Goal: Task Accomplishment & Management: Use online tool/utility

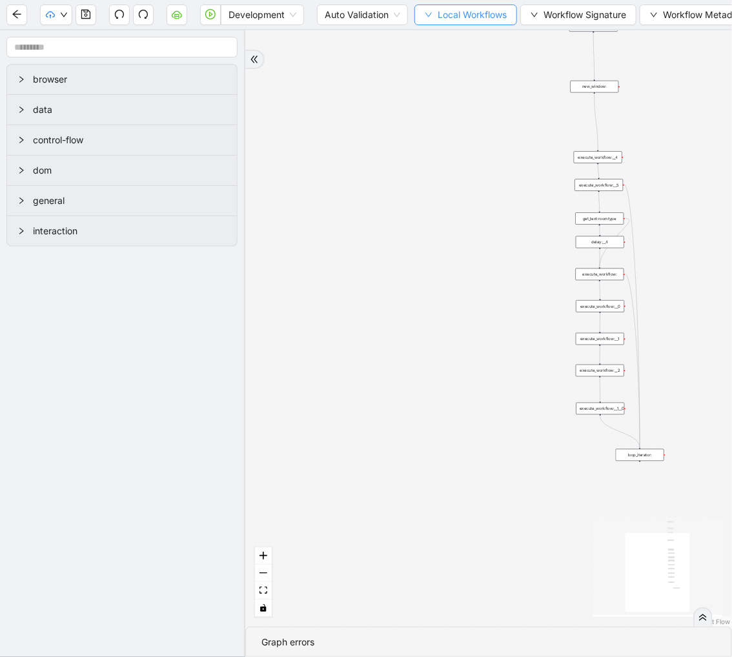
click at [435, 16] on button "Local Workflows" at bounding box center [466, 15] width 103 height 21
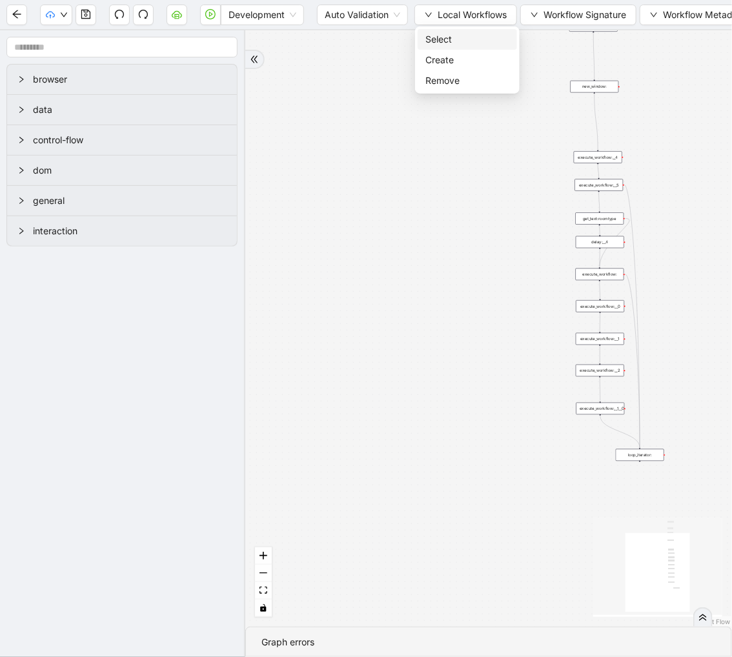
click at [442, 43] on span "Select" at bounding box center [468, 39] width 84 height 14
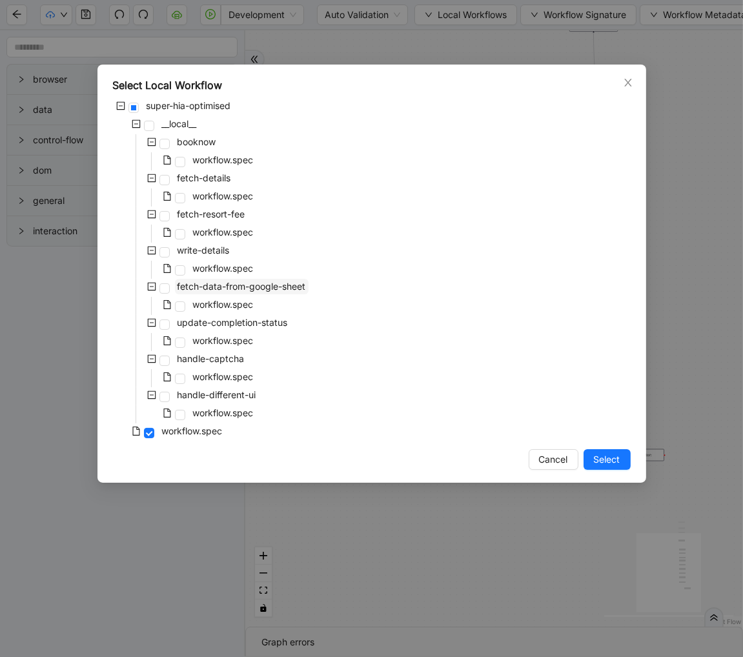
click at [257, 289] on span "fetch-data-from-google-sheet" at bounding box center [242, 286] width 129 height 11
drag, startPoint x: 595, startPoint y: 455, endPoint x: 530, endPoint y: 383, distance: 96.5
click at [595, 455] on span "Select" at bounding box center [607, 460] width 26 height 14
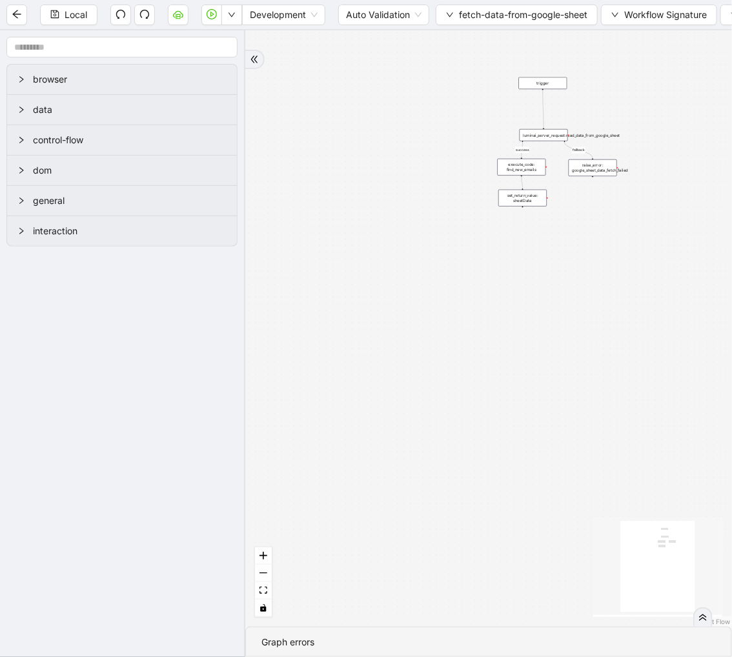
drag, startPoint x: 507, startPoint y: 255, endPoint x: 211, endPoint y: 345, distance: 309.7
click at [203, 353] on section "browser data control-flow dom general interaction success fallback trigger lumi…" at bounding box center [366, 343] width 732 height 627
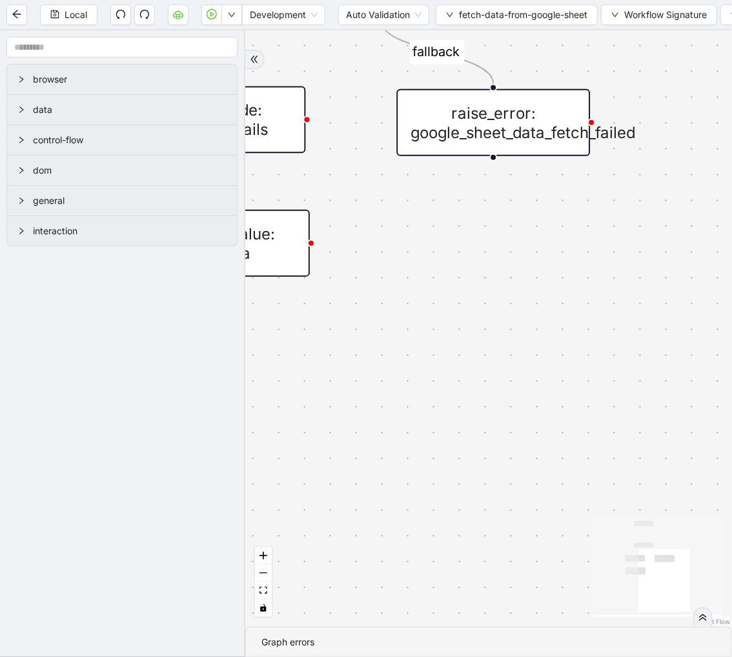
click at [262, 156] on div "success fallback trigger luminai_server_request:read_data_from_google_sheet set…" at bounding box center [488, 328] width 487 height 597
click at [281, 132] on div "execute_code: find_new_emails" at bounding box center [209, 119] width 194 height 67
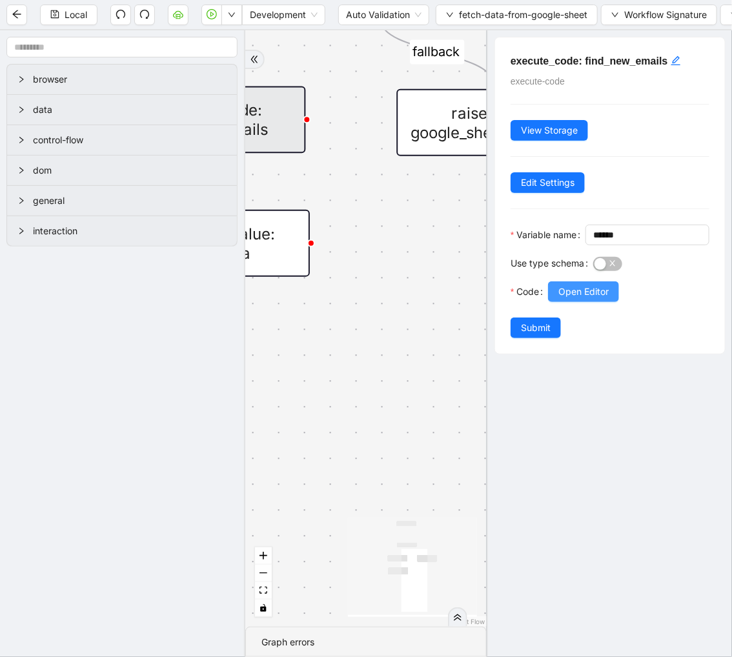
click at [582, 299] on span "Open Editor" at bounding box center [584, 292] width 50 height 14
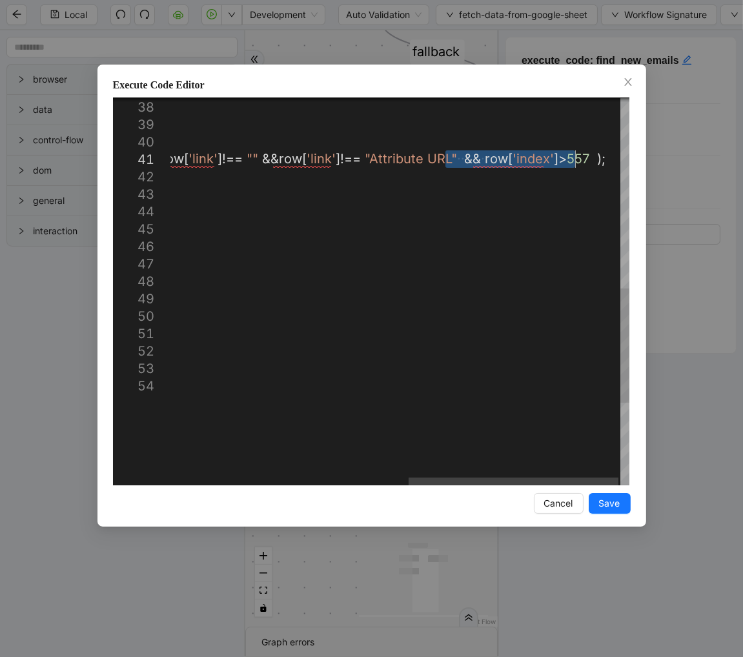
drag, startPoint x: 446, startPoint y: 160, endPoint x: 577, endPoint y: 162, distance: 130.5
type textarea "**********"
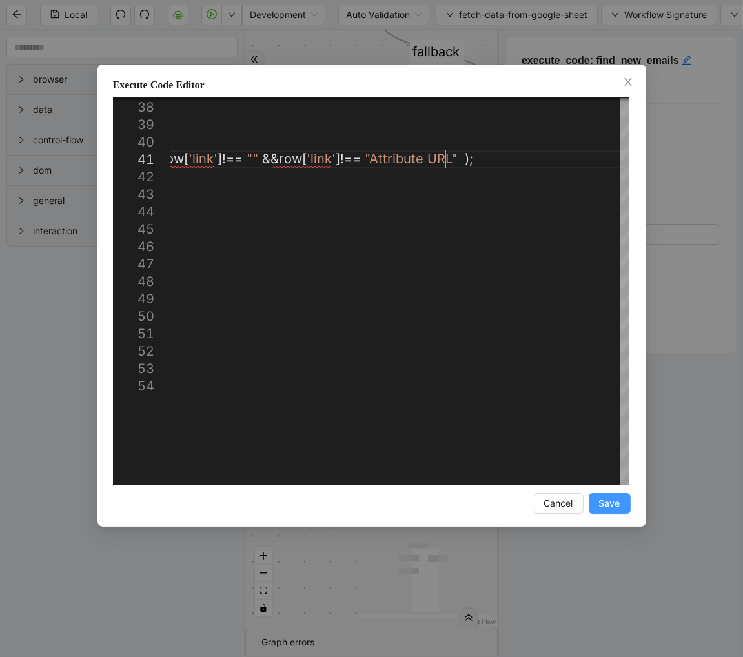
click at [606, 508] on span "Save" at bounding box center [609, 504] width 21 height 14
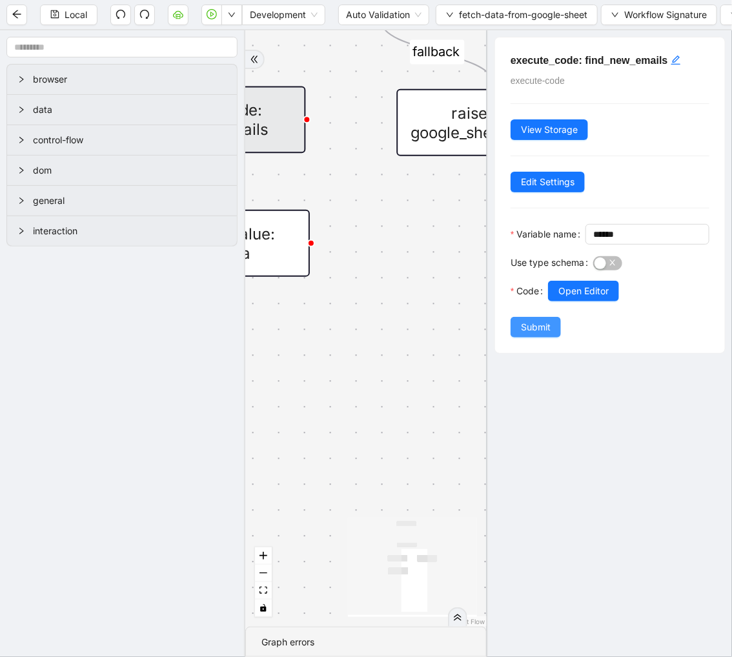
click at [536, 335] on span "Submit" at bounding box center [536, 327] width 30 height 14
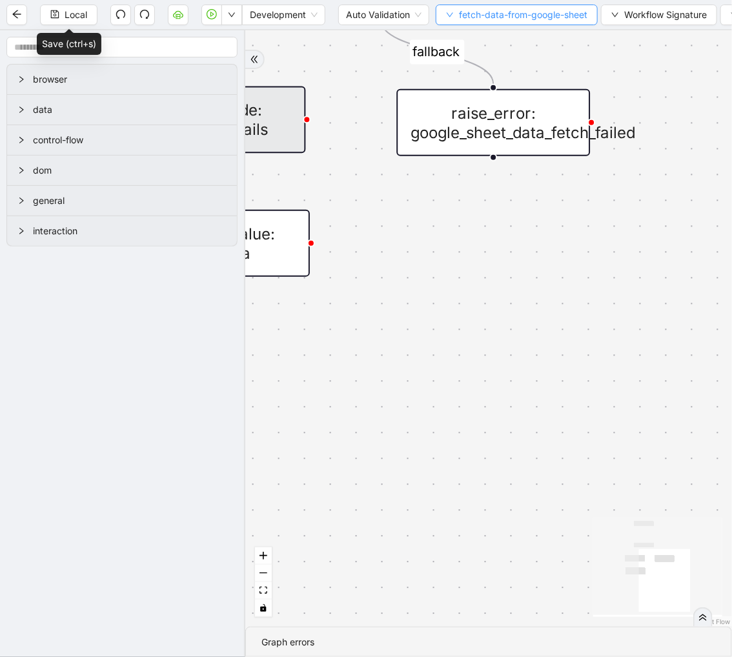
drag, startPoint x: 61, startPoint y: 15, endPoint x: 462, endPoint y: 6, distance: 401.8
click at [61, 15] on button "Local" at bounding box center [68, 15] width 57 height 21
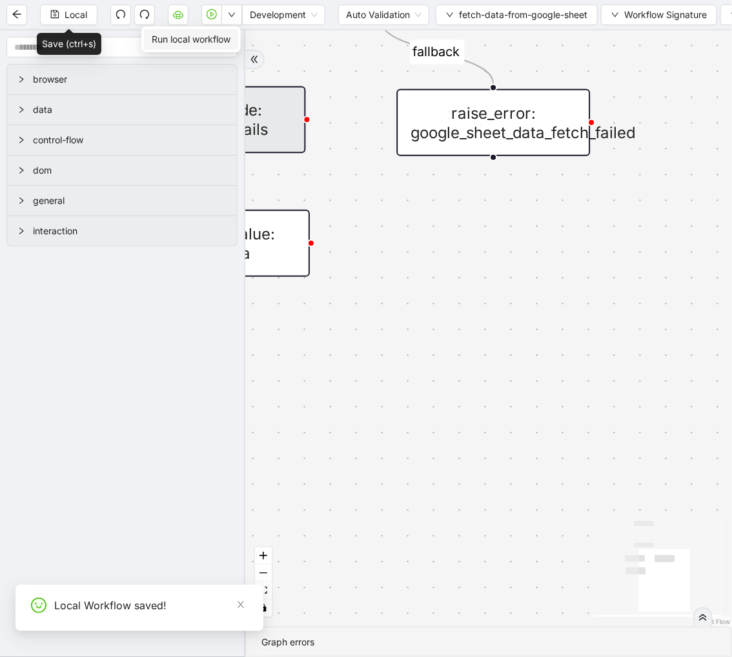
click at [216, 41] on span "Run local workflow" at bounding box center [191, 39] width 79 height 14
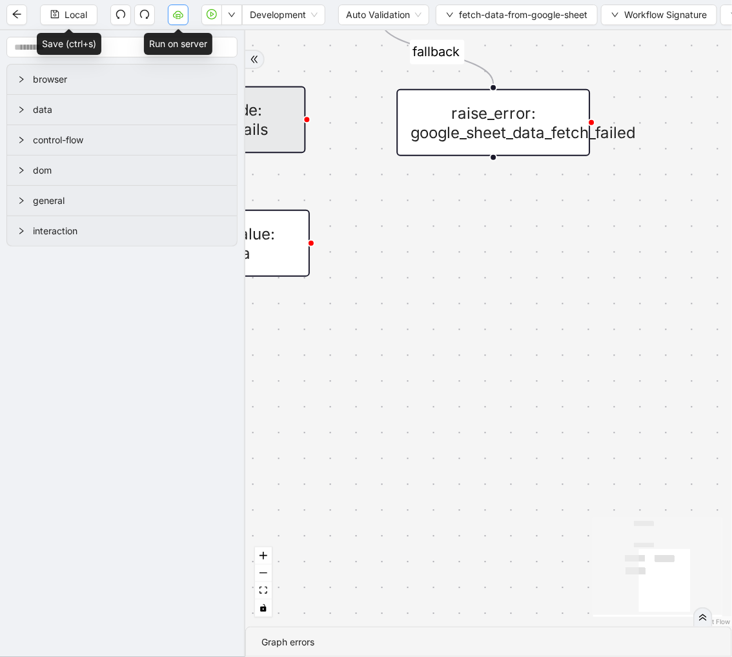
click at [172, 14] on button "button" at bounding box center [178, 15] width 21 height 21
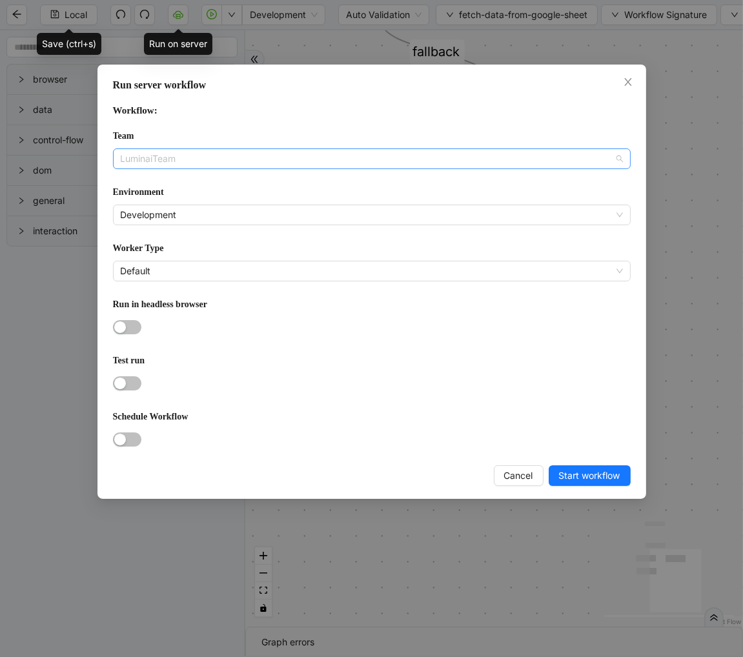
click at [160, 168] on div "LuminaiTeam" at bounding box center [372, 159] width 518 height 21
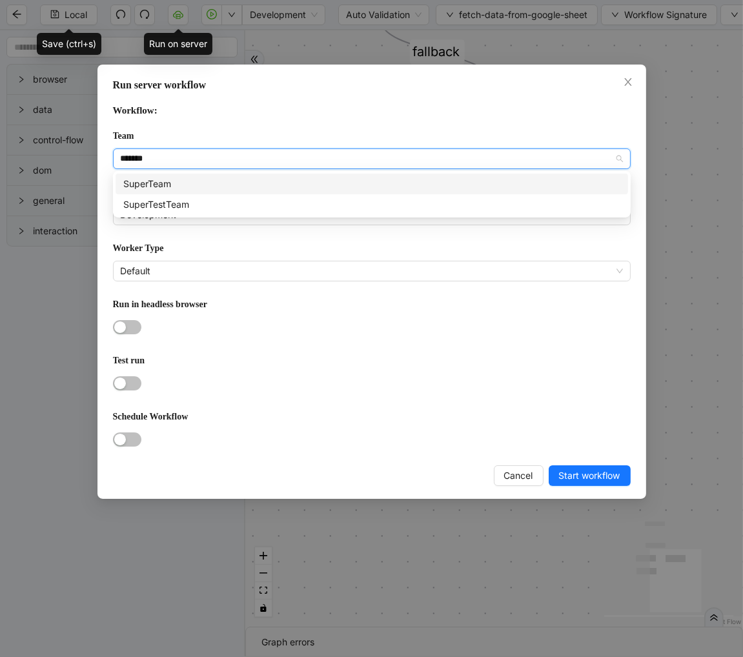
type input "********"
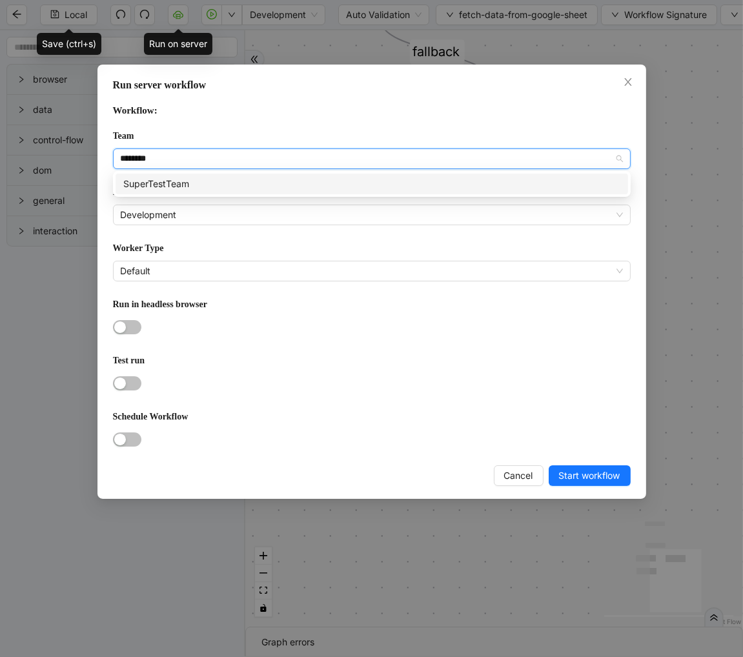
click at [178, 181] on div "SuperTestTeam" at bounding box center [371, 184] width 497 height 14
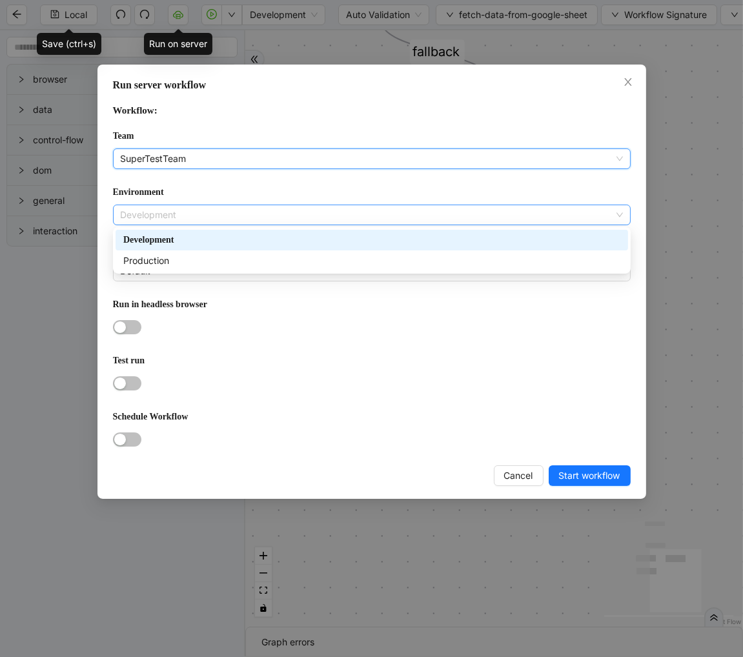
click at [169, 205] on div "Development" at bounding box center [372, 215] width 518 height 21
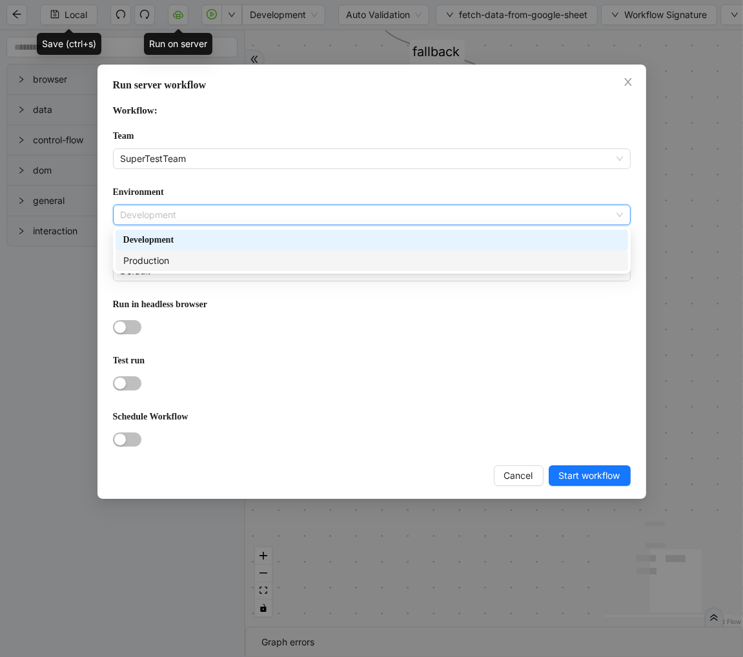
click at [167, 260] on div "Production" at bounding box center [371, 261] width 497 height 14
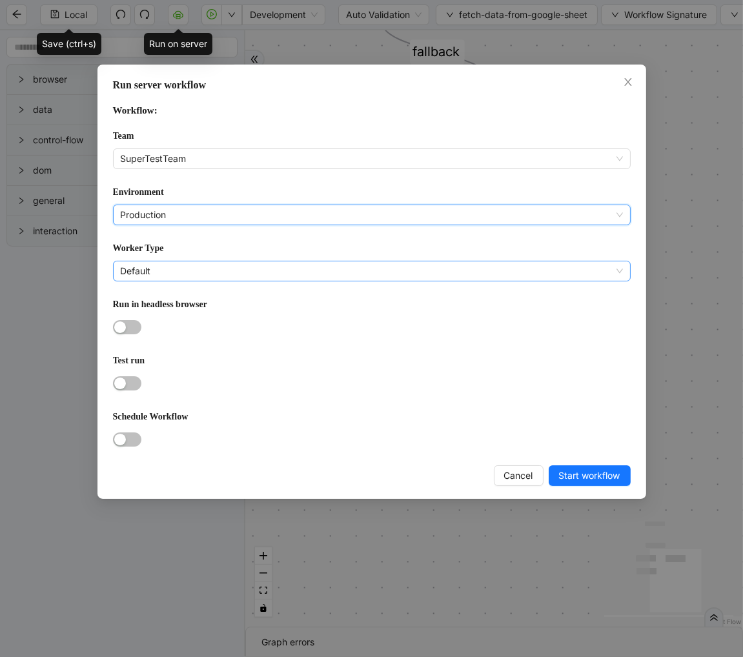
click at [150, 273] on span "Default" at bounding box center [372, 271] width 502 height 19
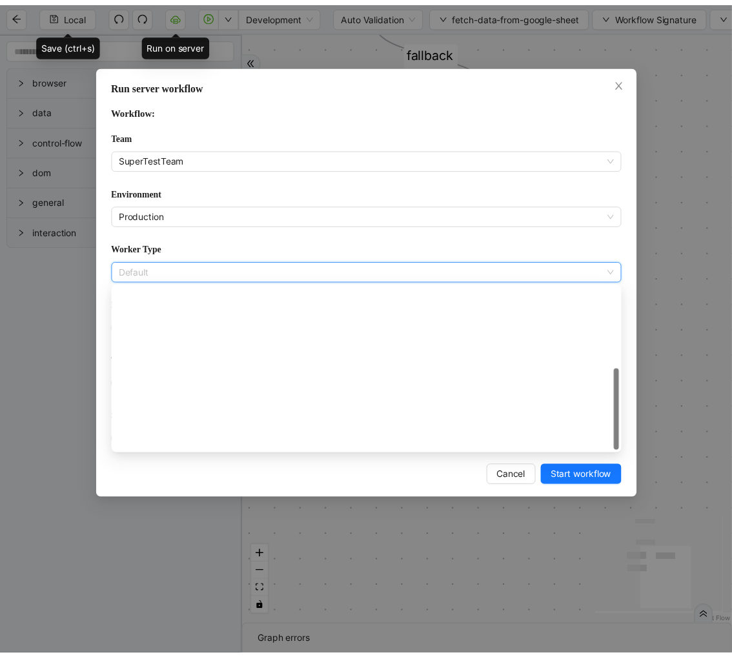
scroll to position [185, 0]
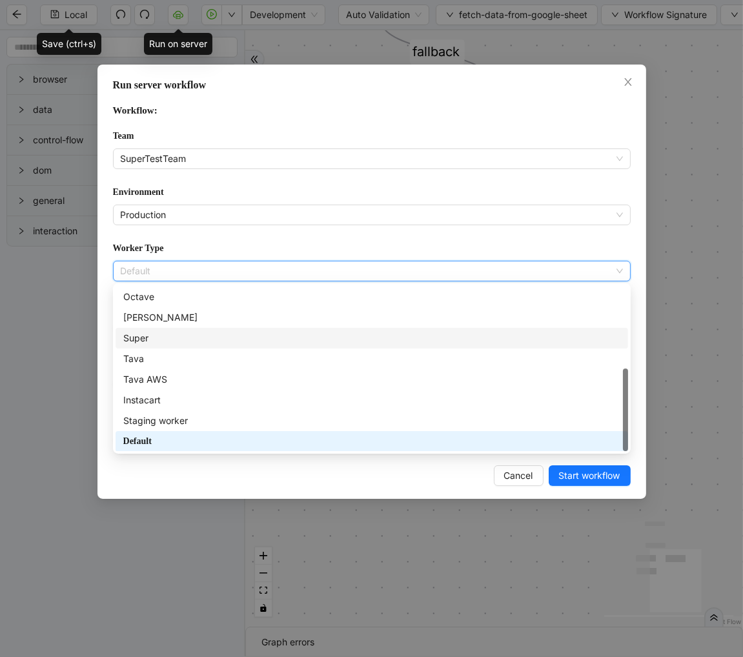
click at [147, 340] on div "Super" at bounding box center [371, 338] width 497 height 14
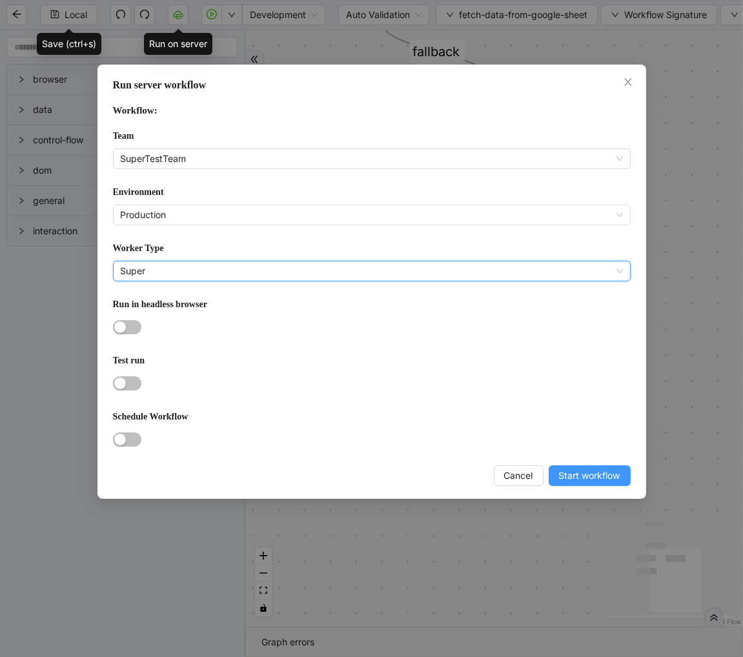
click at [588, 480] on span "Start workflow" at bounding box center [589, 476] width 61 height 14
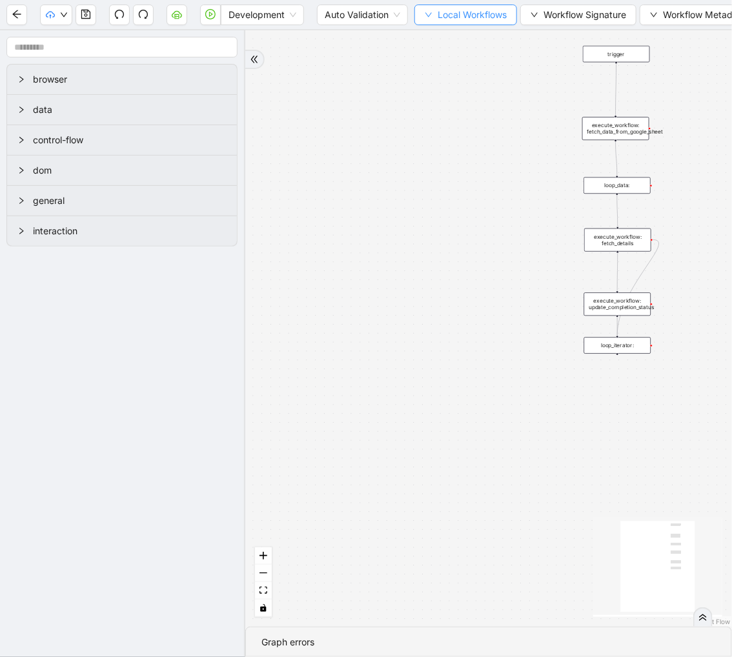
click at [464, 19] on span "Local Workflows" at bounding box center [472, 15] width 69 height 14
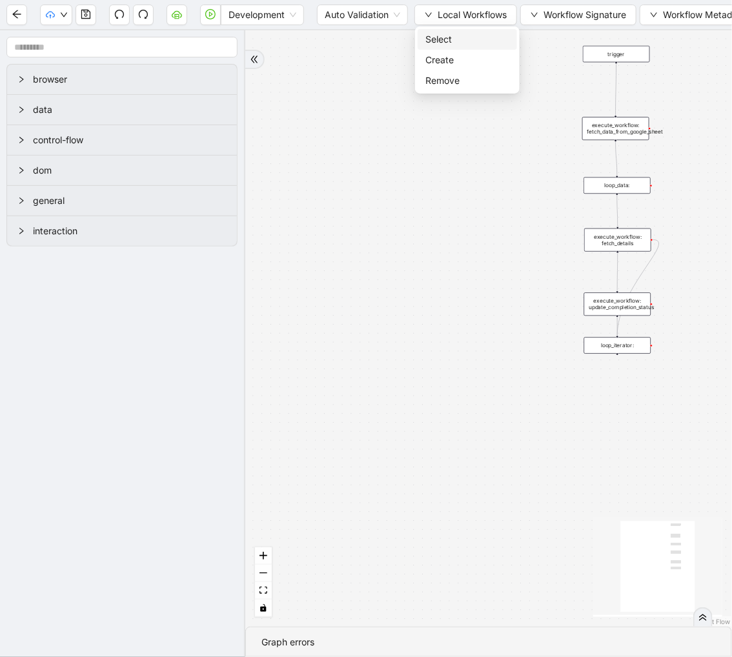
click at [450, 33] on span "Select" at bounding box center [468, 39] width 84 height 14
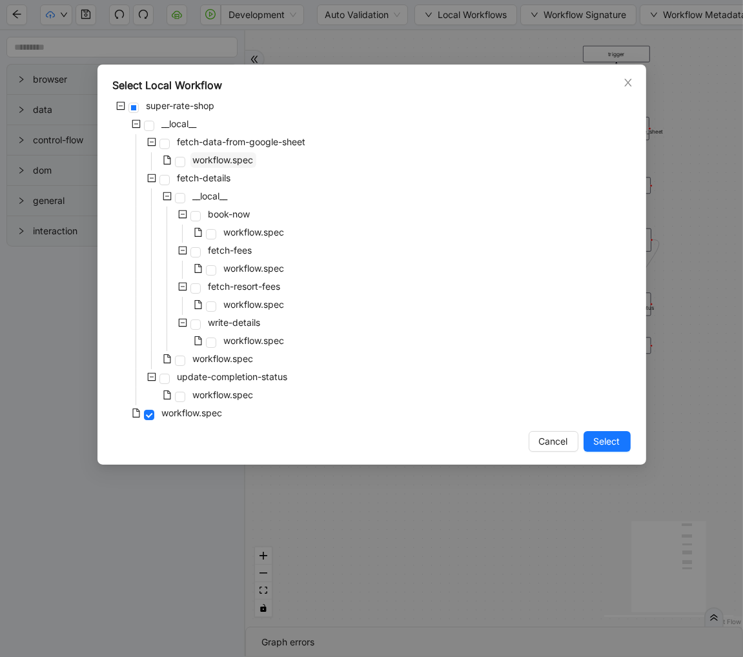
click at [234, 161] on span "workflow.spec" at bounding box center [223, 159] width 61 height 11
click at [607, 433] on button "Select" at bounding box center [607, 441] width 47 height 21
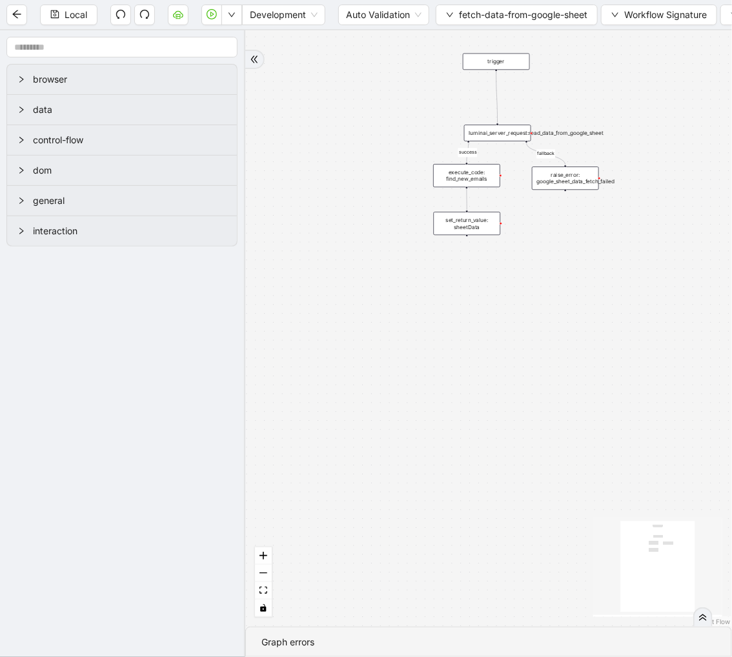
drag, startPoint x: 501, startPoint y: 188, endPoint x: 343, endPoint y: 186, distance: 158.2
click at [343, 186] on div "success fallback trigger luminai_server_request:read_data_from_google_sheet set…" at bounding box center [488, 328] width 487 height 597
click at [455, 178] on div "execute_code: find_new_emails" at bounding box center [466, 175] width 67 height 23
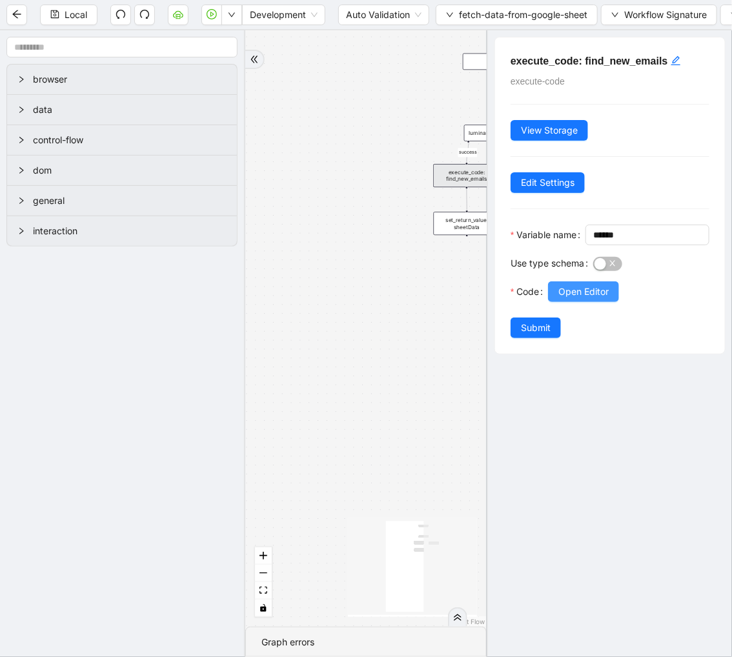
click at [592, 299] on span "Open Editor" at bounding box center [584, 292] width 50 height 14
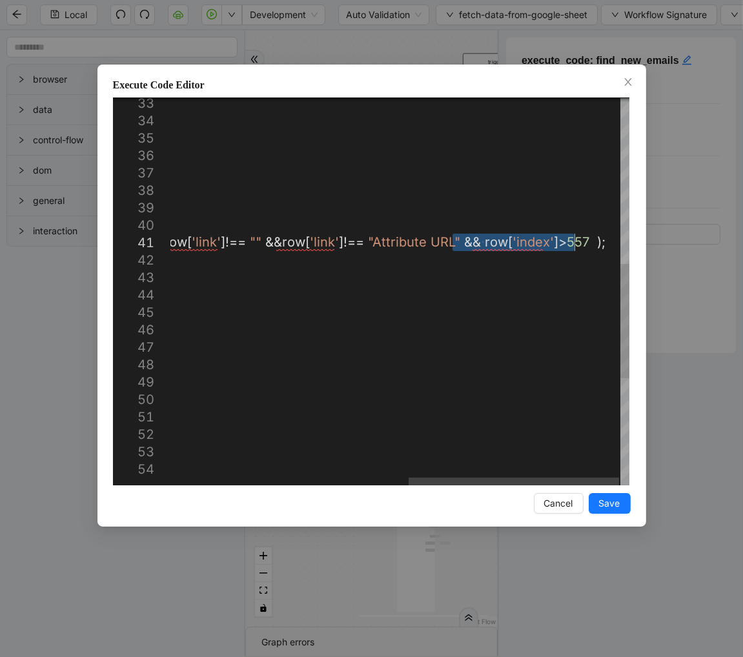
drag, startPoint x: 452, startPoint y: 242, endPoint x: 576, endPoint y: 239, distance: 124.0
type textarea "**********"
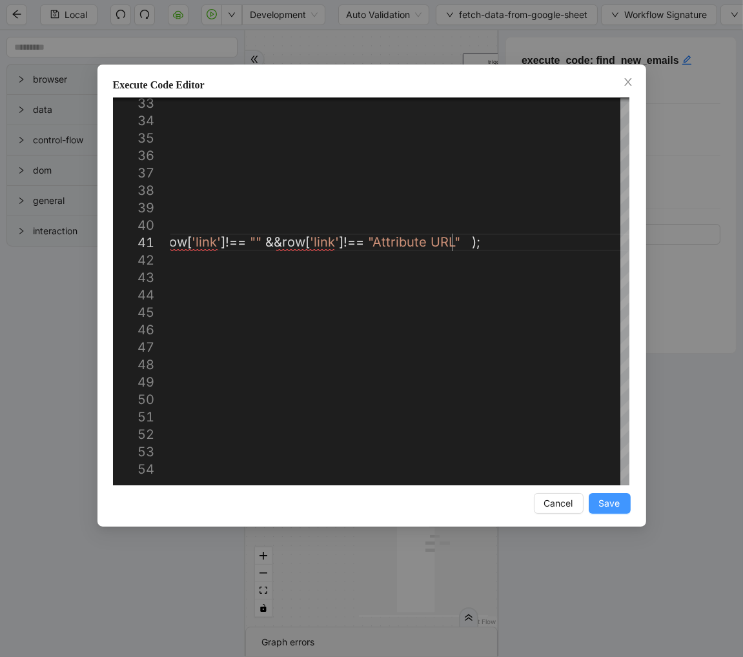
click at [612, 504] on span "Save" at bounding box center [609, 504] width 21 height 14
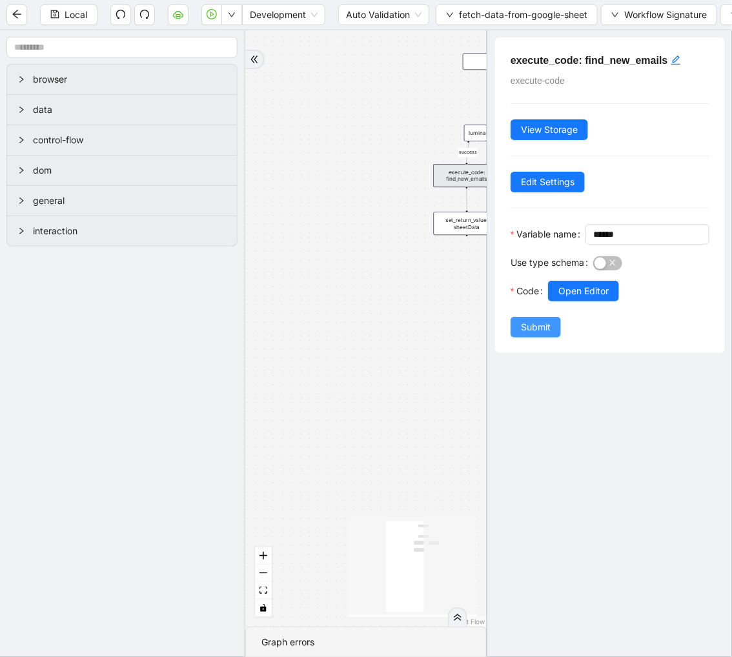
click at [549, 335] on span "Submit" at bounding box center [536, 327] width 30 height 14
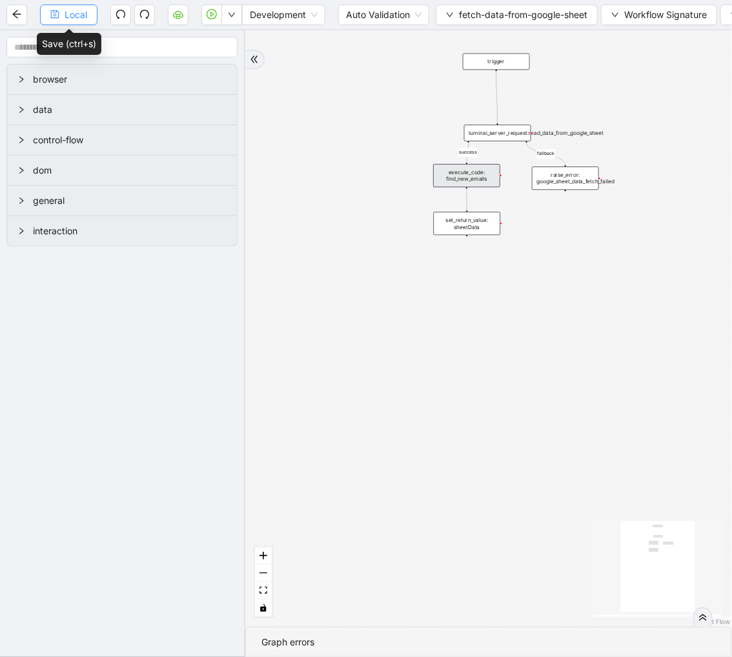
click at [69, 17] on span "Local" at bounding box center [76, 15] width 23 height 14
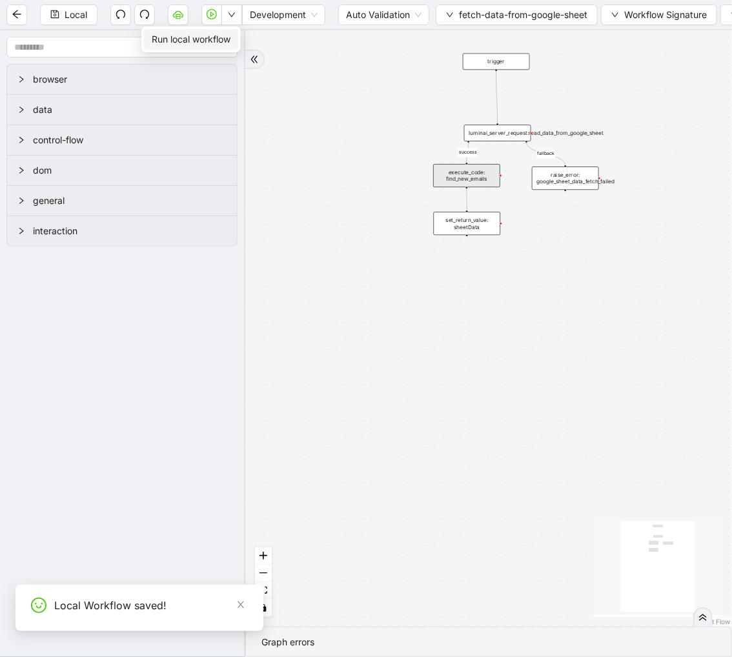
click at [216, 39] on span "Run local workflow" at bounding box center [191, 39] width 79 height 14
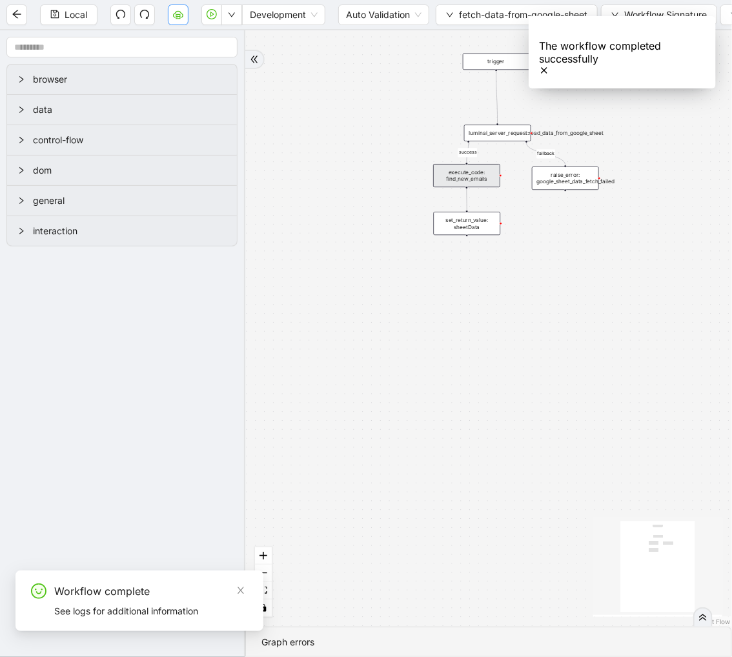
click at [175, 23] on button "button" at bounding box center [178, 15] width 21 height 21
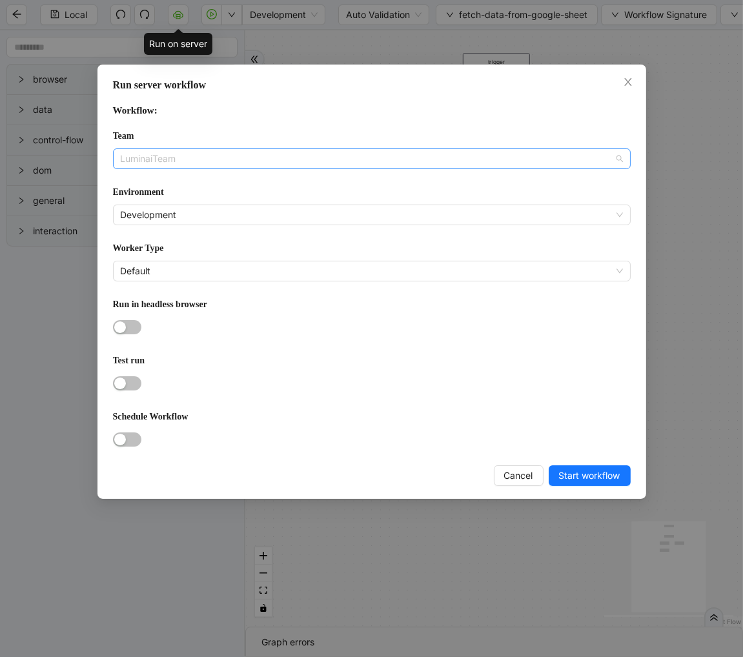
click at [274, 152] on span "LuminaiTeam" at bounding box center [372, 158] width 502 height 19
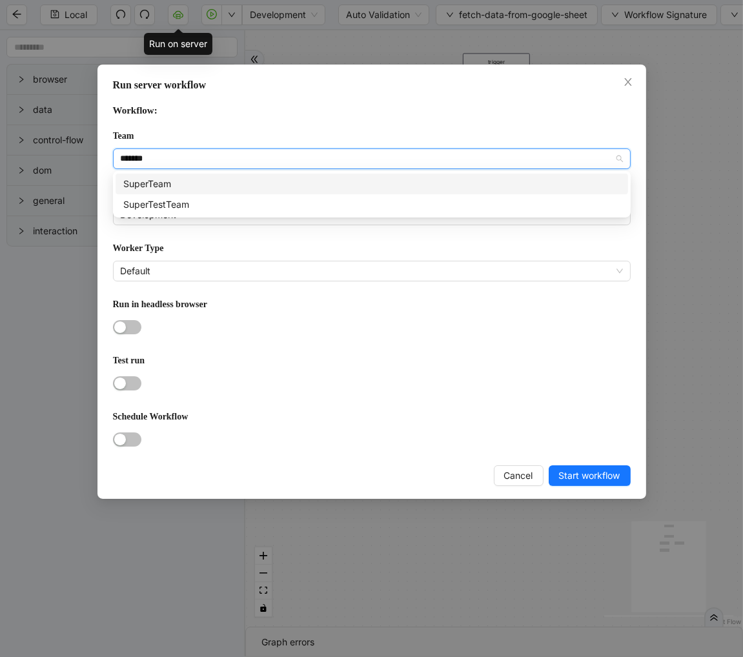
type input "********"
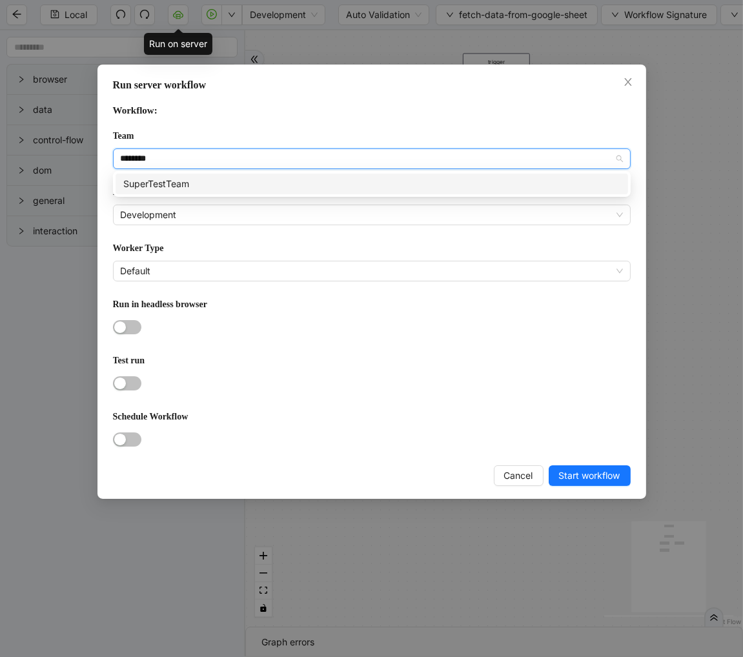
click at [192, 178] on div "SuperTestTeam" at bounding box center [371, 184] width 497 height 14
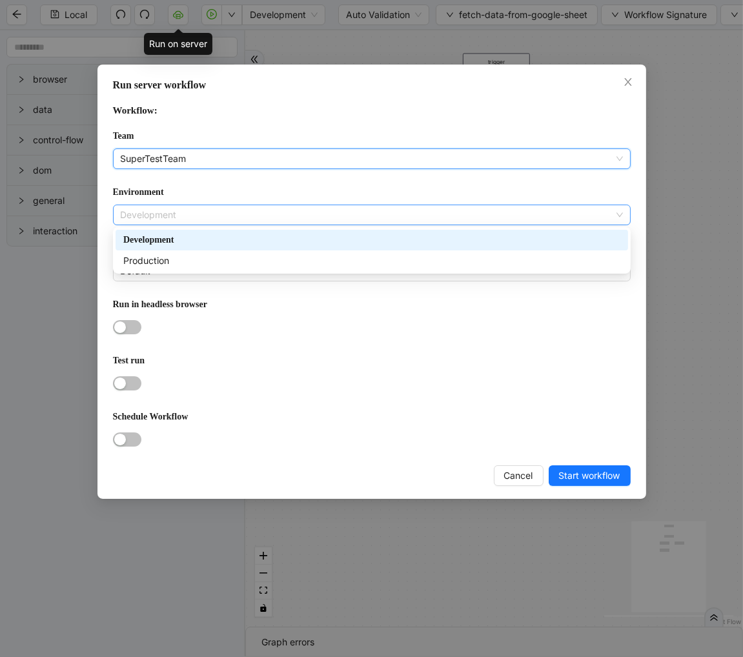
click at [166, 216] on span "Development" at bounding box center [372, 214] width 502 height 19
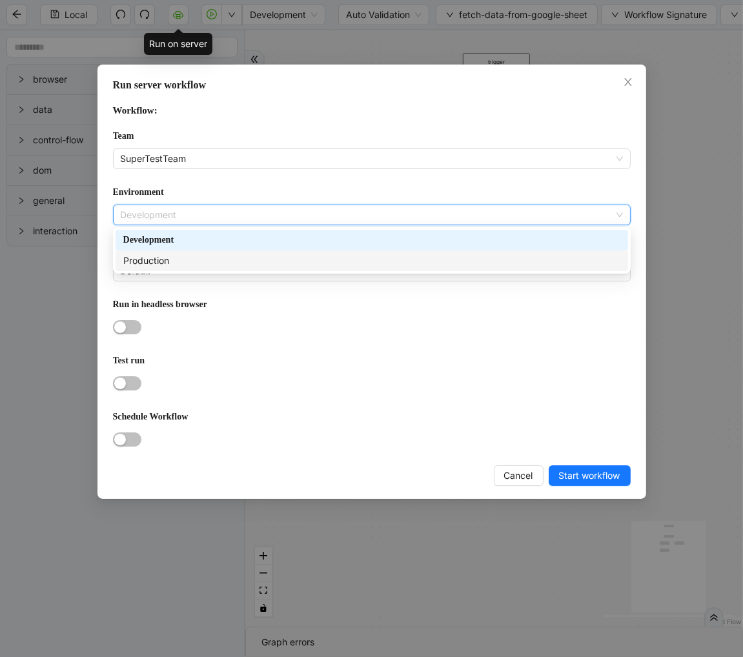
click at [172, 257] on div "Production" at bounding box center [371, 261] width 497 height 14
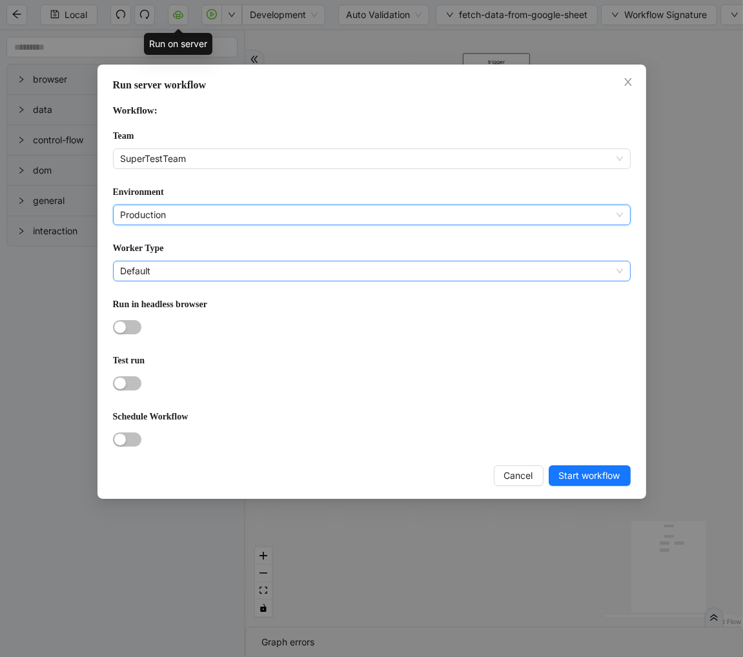
click at [160, 265] on span "Default" at bounding box center [372, 271] width 502 height 19
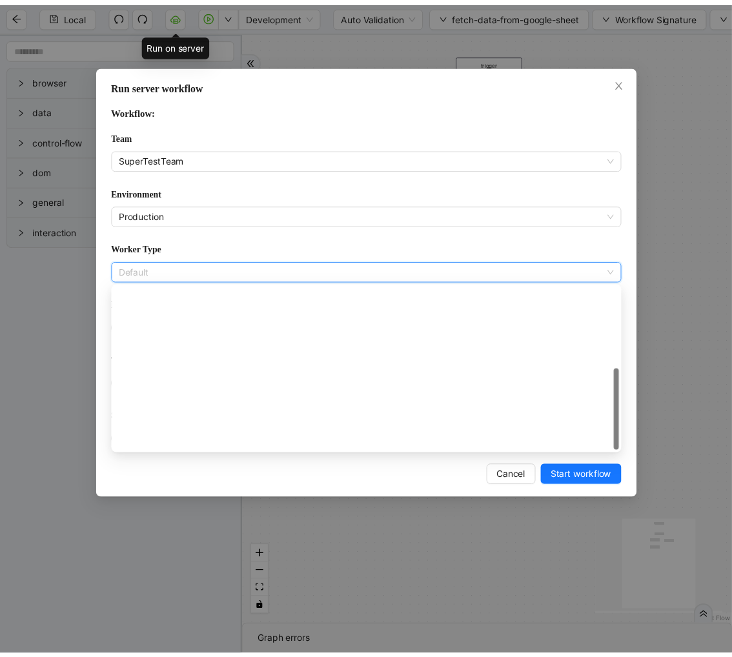
scroll to position [185, 0]
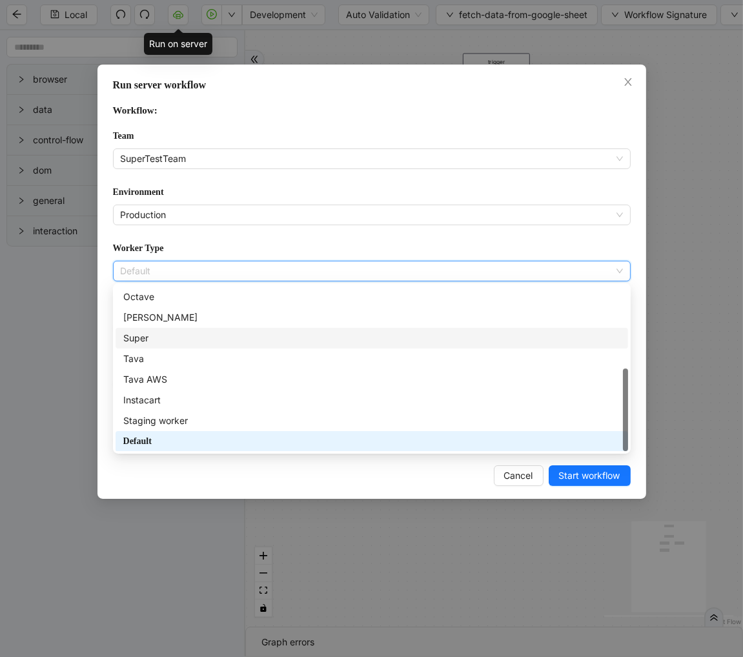
click at [156, 336] on div "Super" at bounding box center [371, 338] width 497 height 14
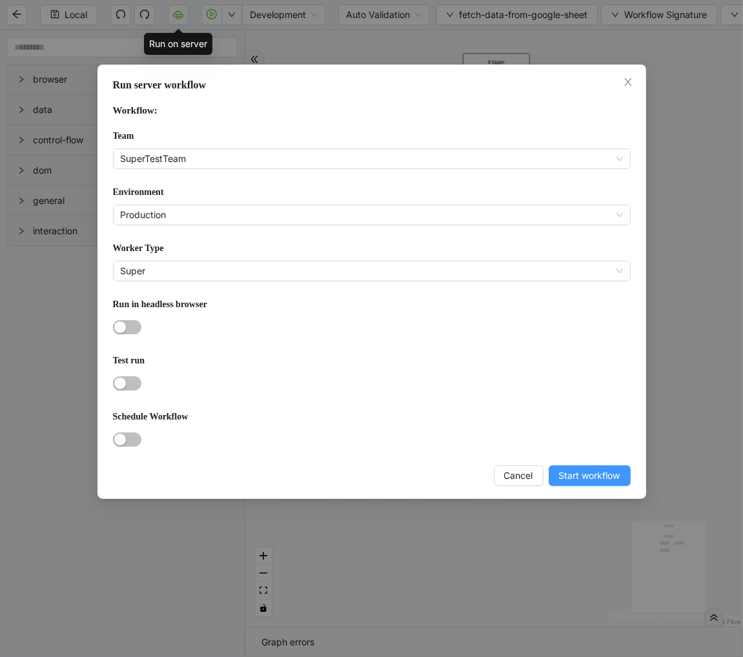
click at [573, 475] on span "Start workflow" at bounding box center [589, 476] width 61 height 14
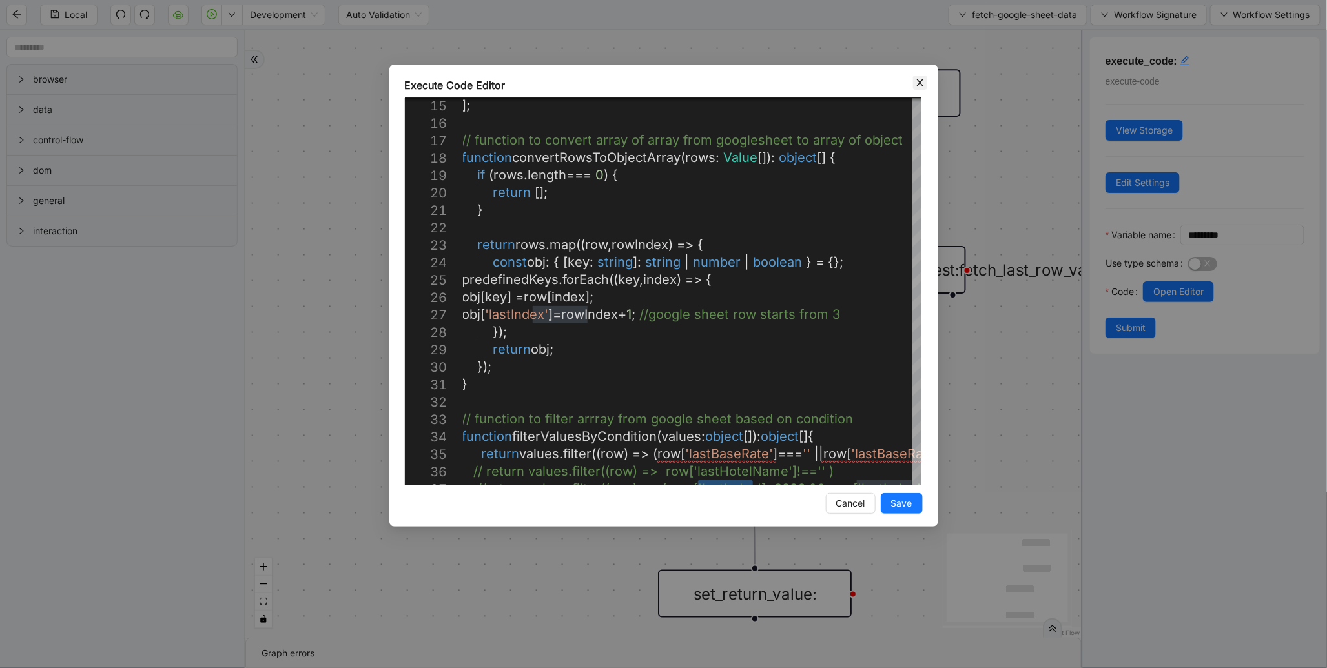
click at [920, 76] on span "Close" at bounding box center [920, 83] width 14 height 14
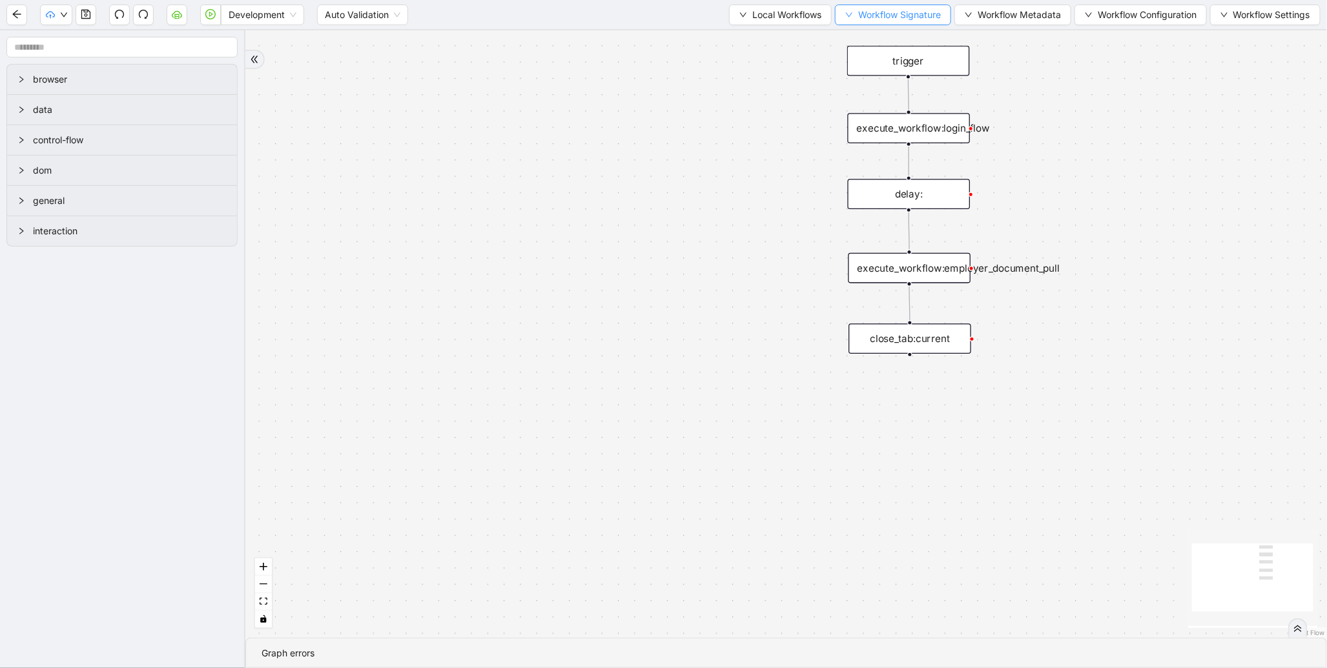
click at [872, 19] on span "Workflow Signature" at bounding box center [899, 15] width 83 height 14
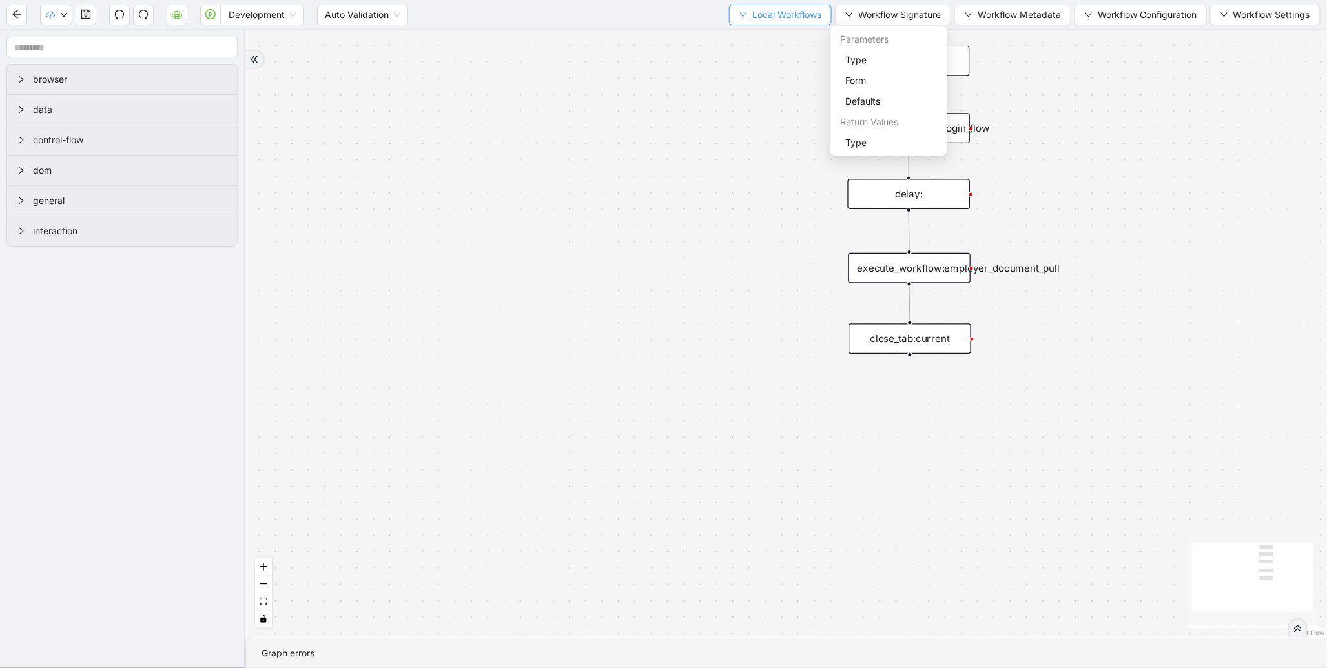
click at [778, 17] on span "Local Workflows" at bounding box center [786, 15] width 69 height 14
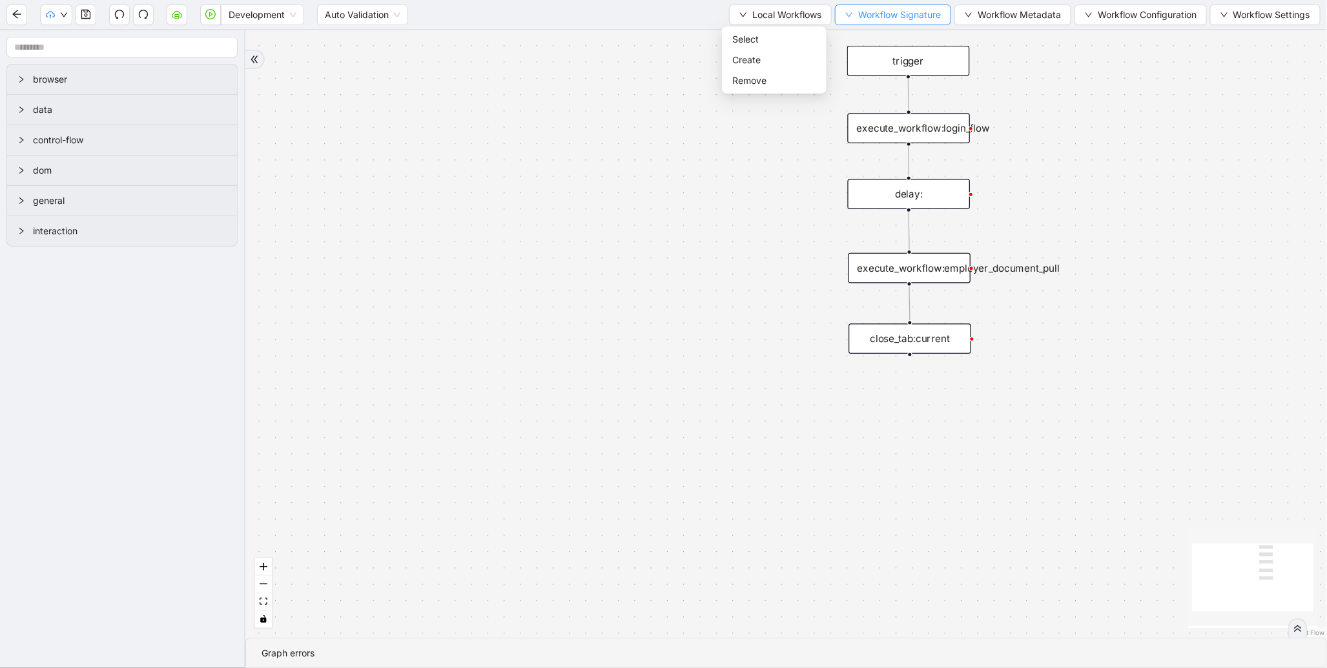
click at [883, 21] on span "Workflow Signature" at bounding box center [899, 15] width 83 height 14
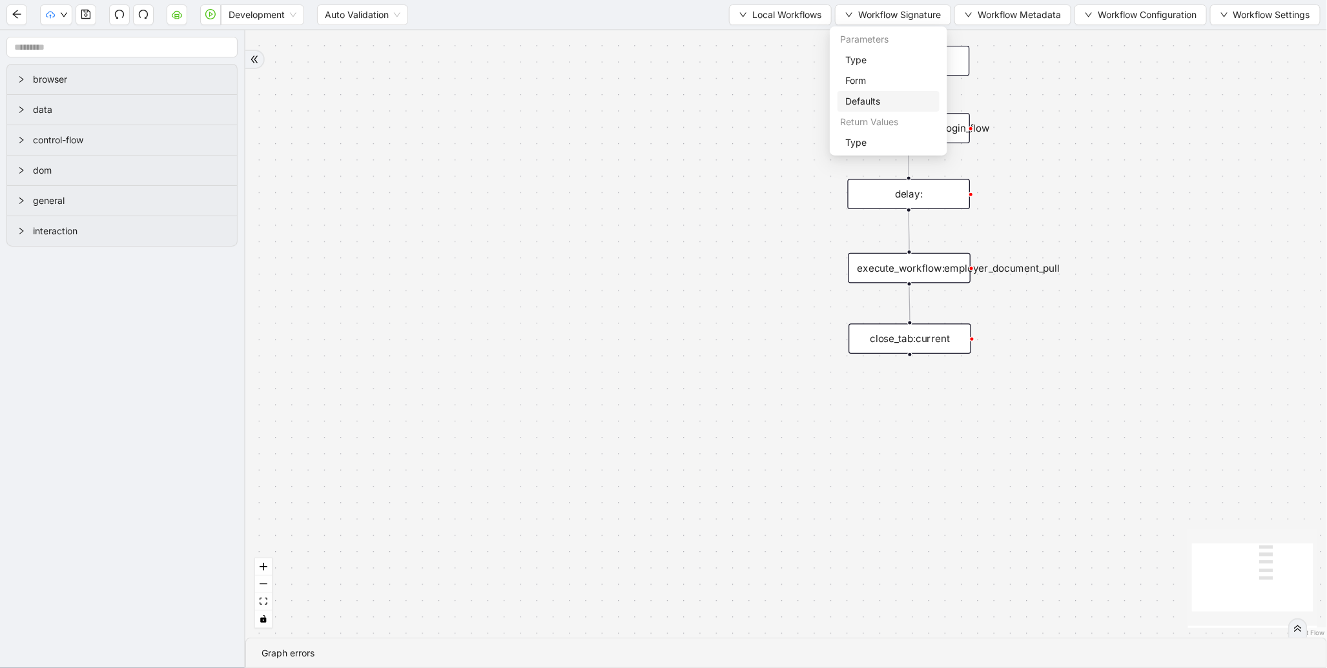
click at [885, 102] on span "Defaults" at bounding box center [888, 101] width 87 height 14
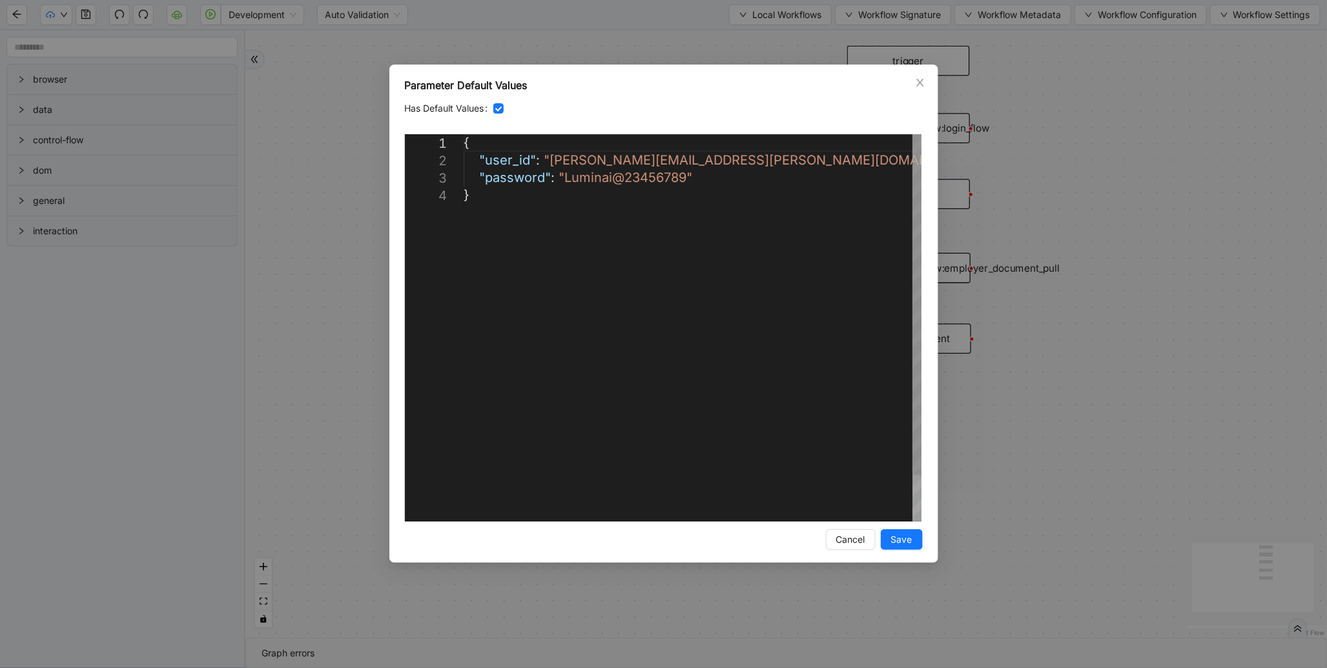
scroll to position [0, 6]
drag, startPoint x: 562, startPoint y: 178, endPoint x: 685, endPoint y: 179, distance: 123.3
click at [927, 86] on span "Close" at bounding box center [920, 83] width 14 height 14
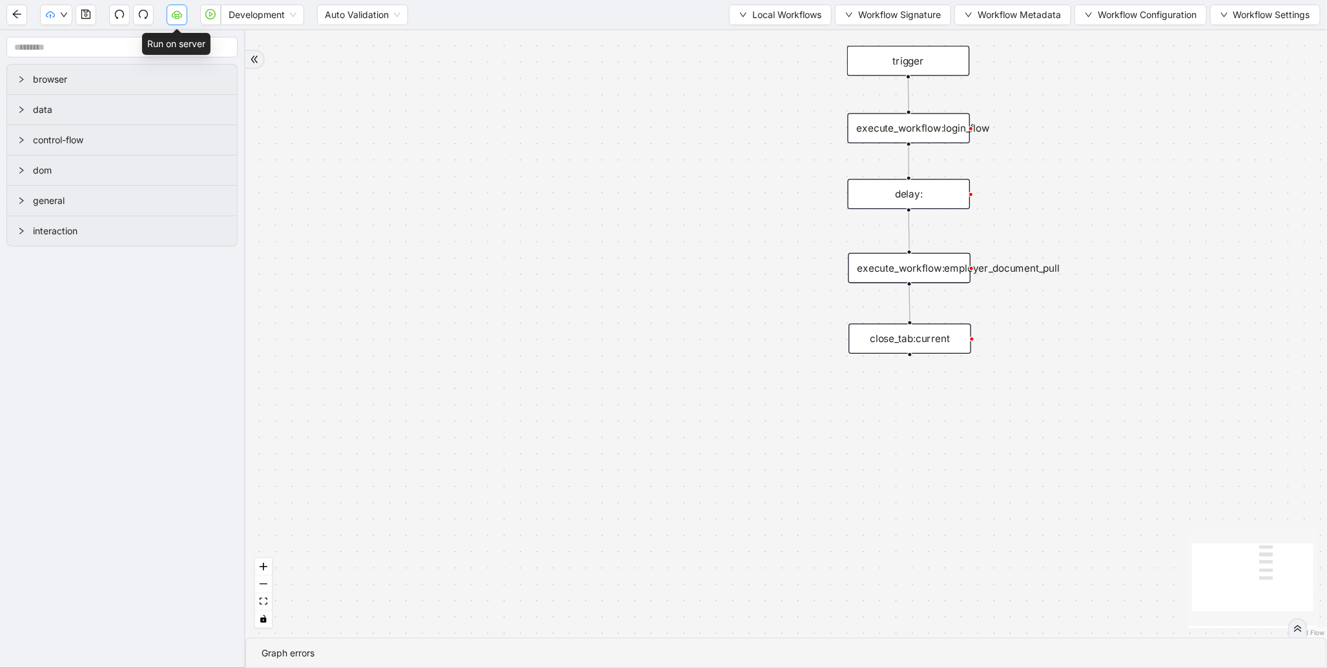
click at [178, 15] on icon "cloud-server" at bounding box center [176, 16] width 5 height 5
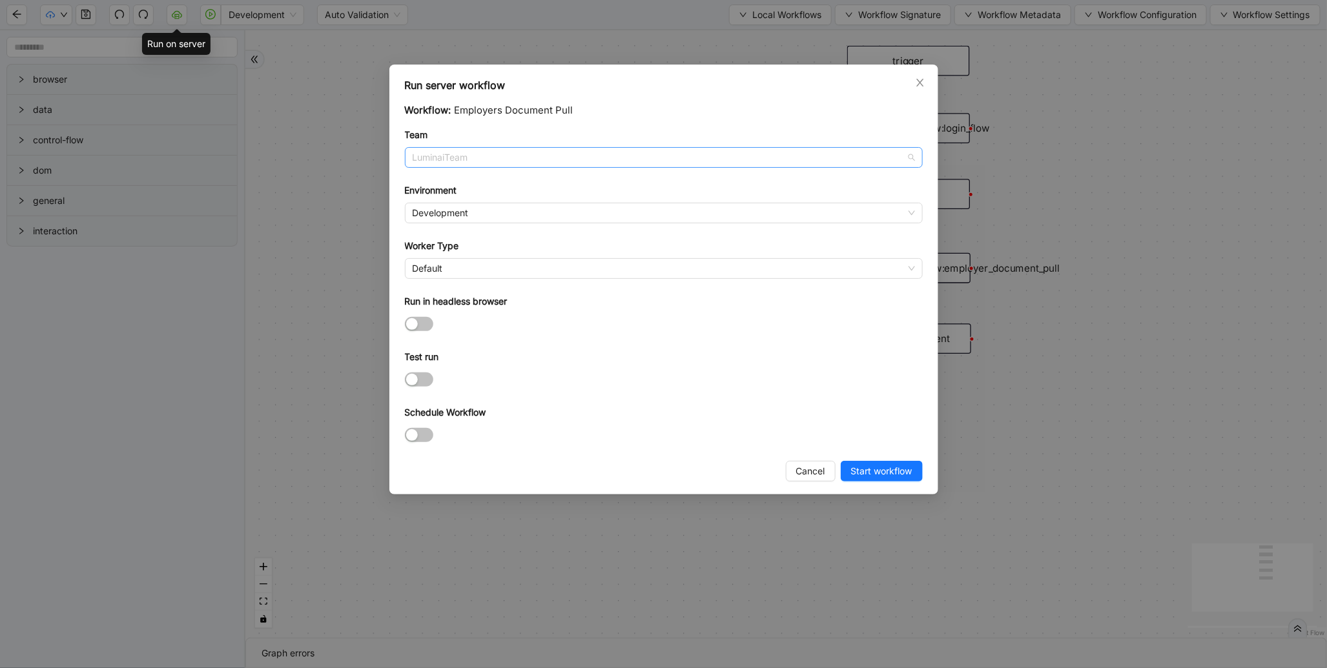
click at [470, 158] on span "LuminaiTeam" at bounding box center [664, 157] width 502 height 19
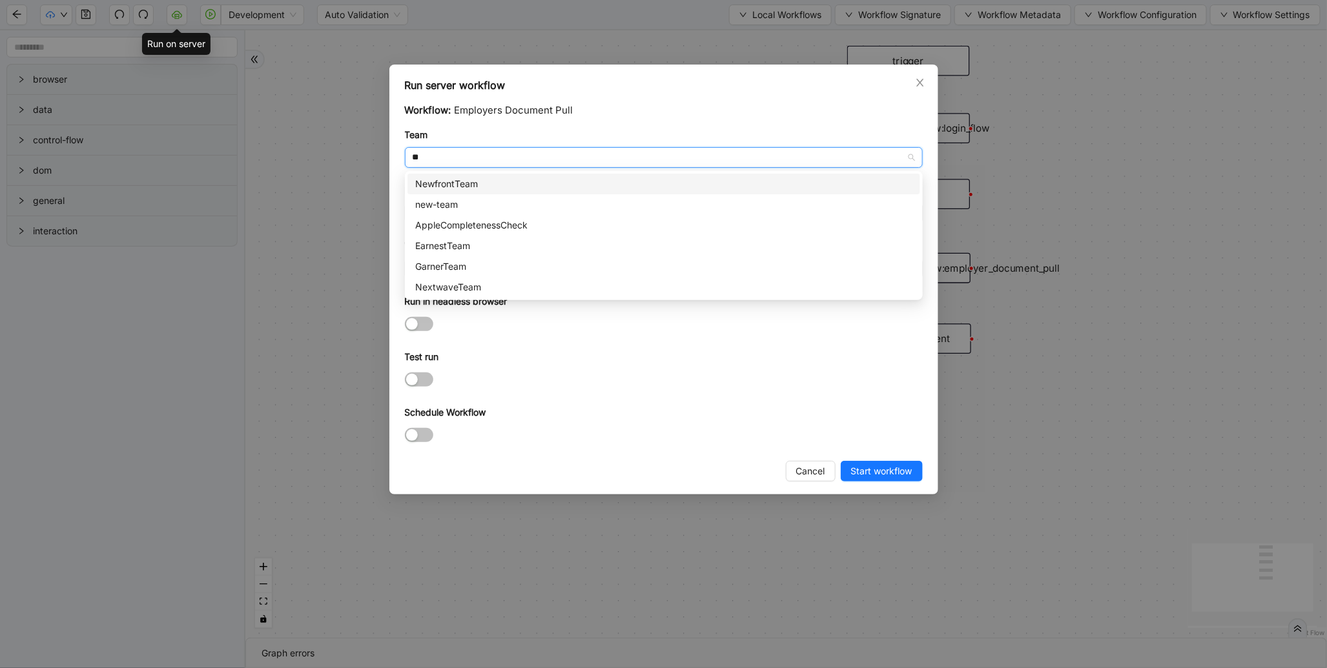
type input "***"
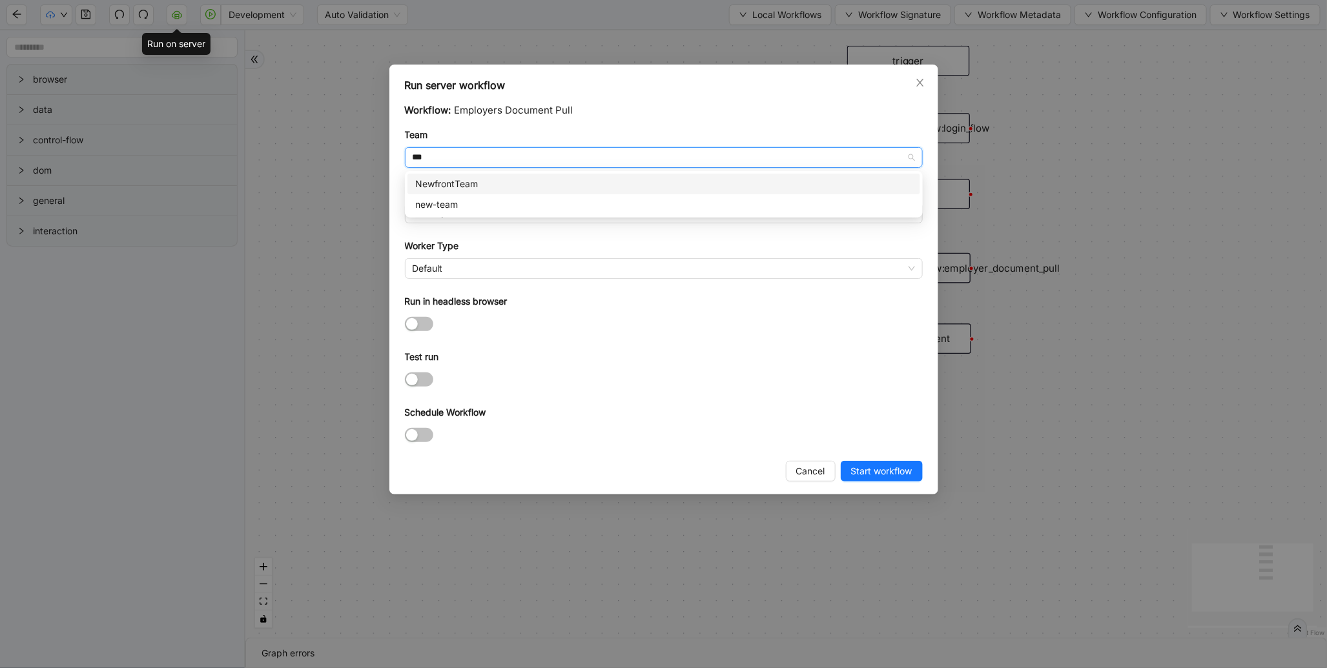
click at [482, 175] on div "NewfrontTeam" at bounding box center [663, 184] width 513 height 21
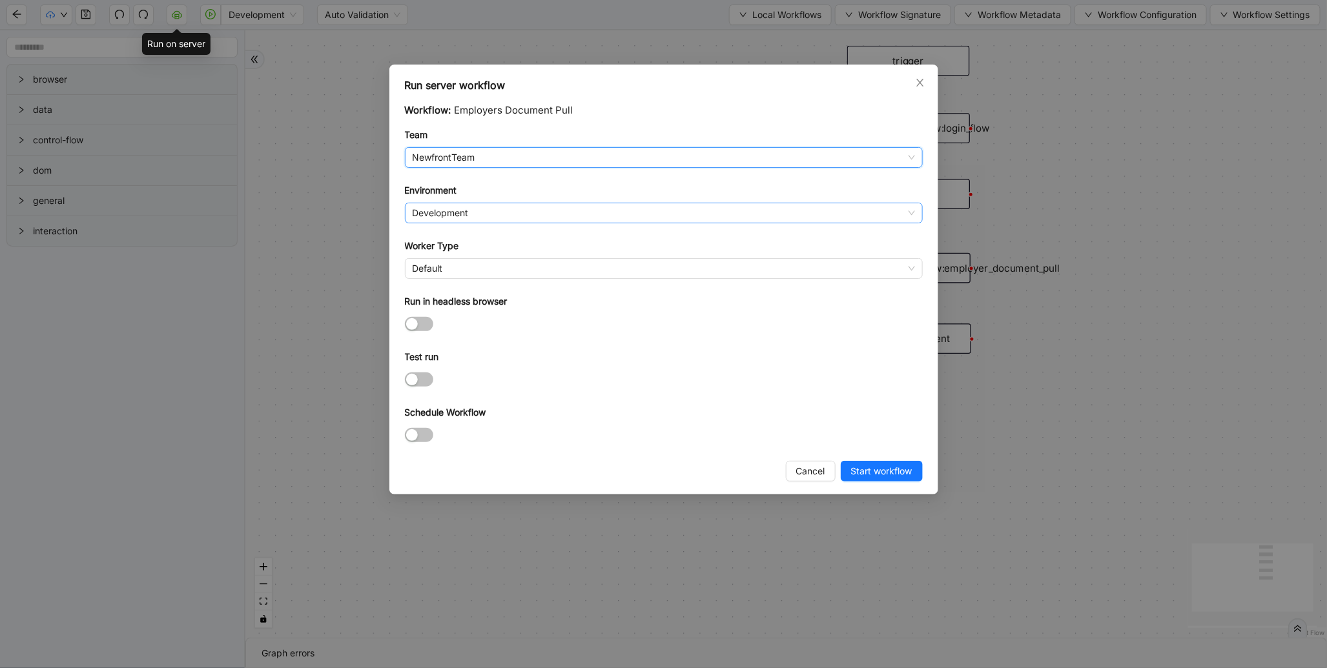
click at [448, 209] on span "Development" at bounding box center [664, 212] width 502 height 19
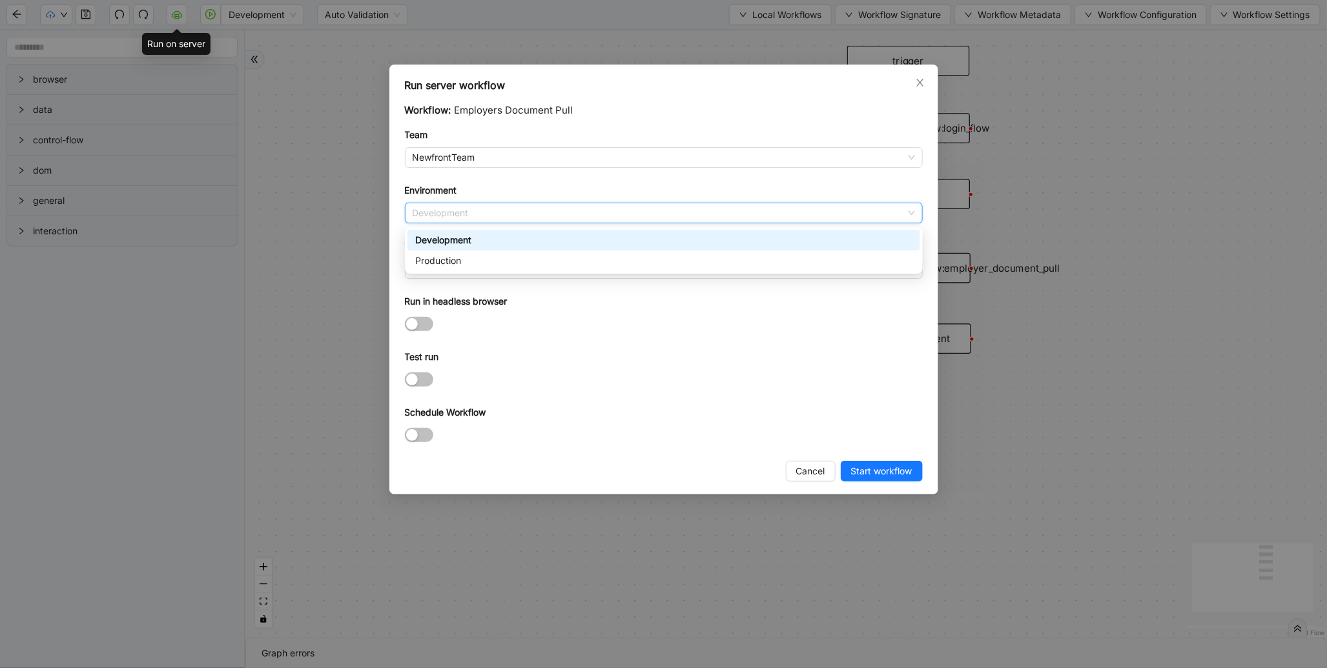
click at [450, 251] on div "Production" at bounding box center [663, 261] width 513 height 21
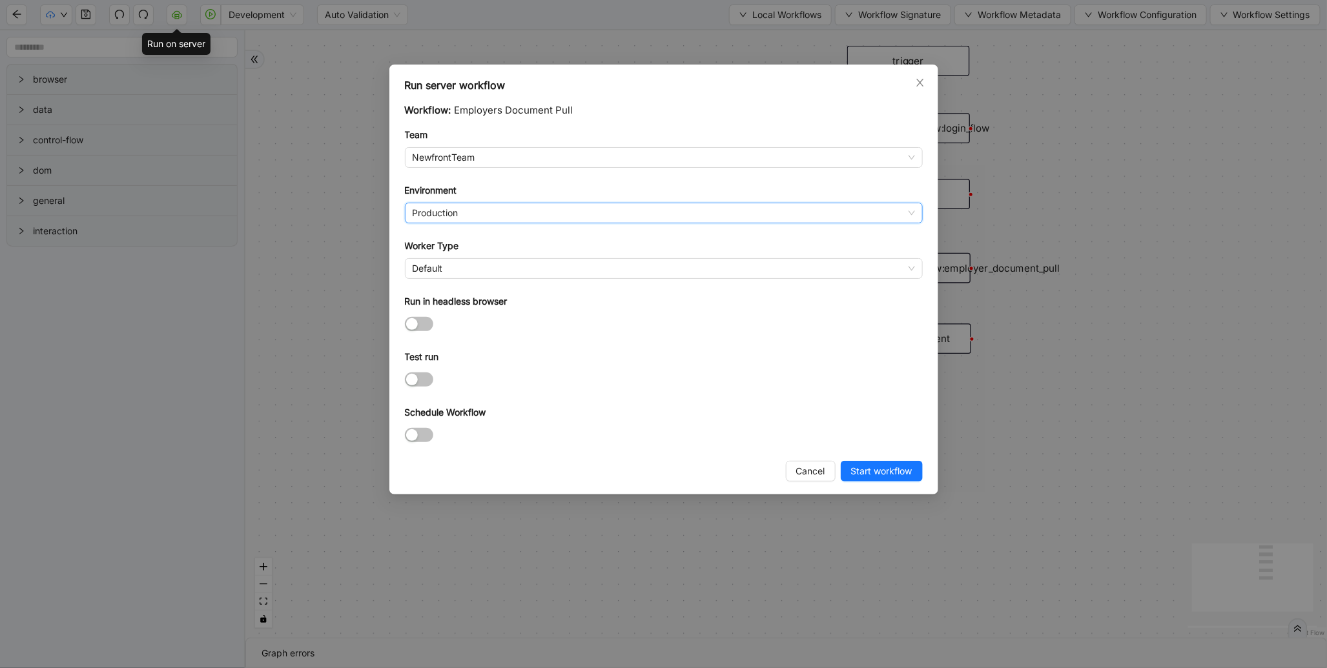
click at [446, 258] on div "Worker Type" at bounding box center [664, 248] width 518 height 19
click at [464, 267] on span "Default" at bounding box center [664, 268] width 502 height 19
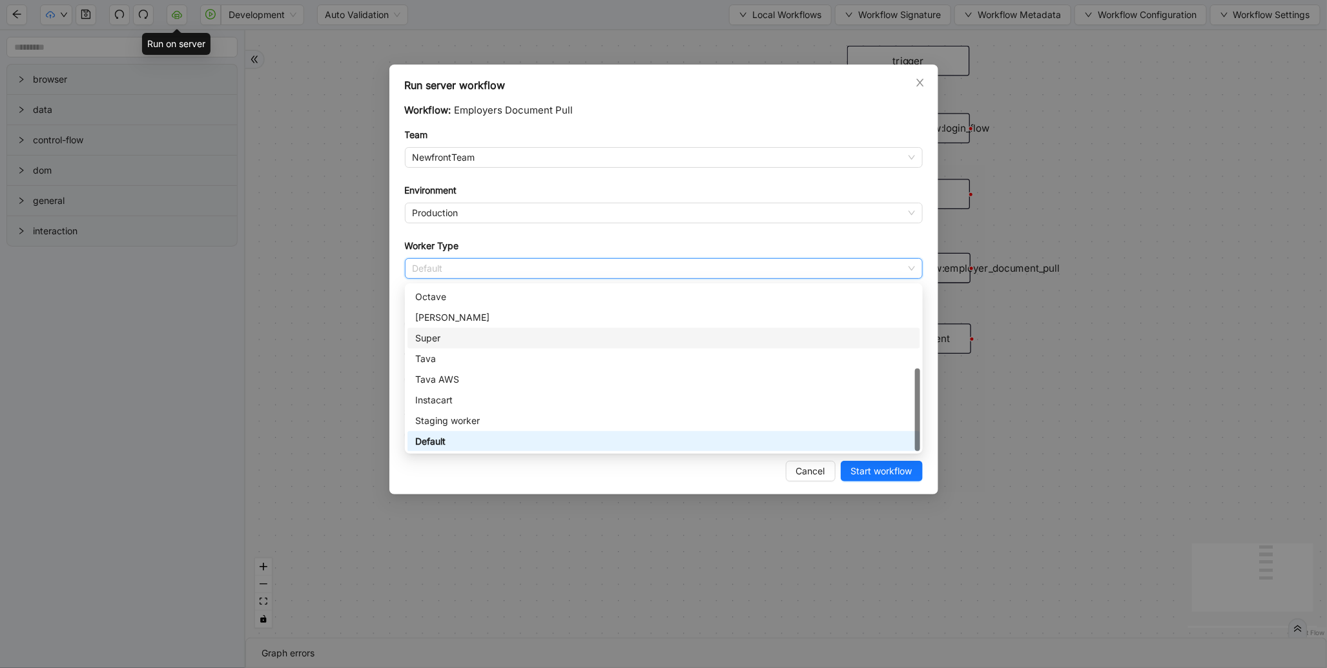
scroll to position [0, 0]
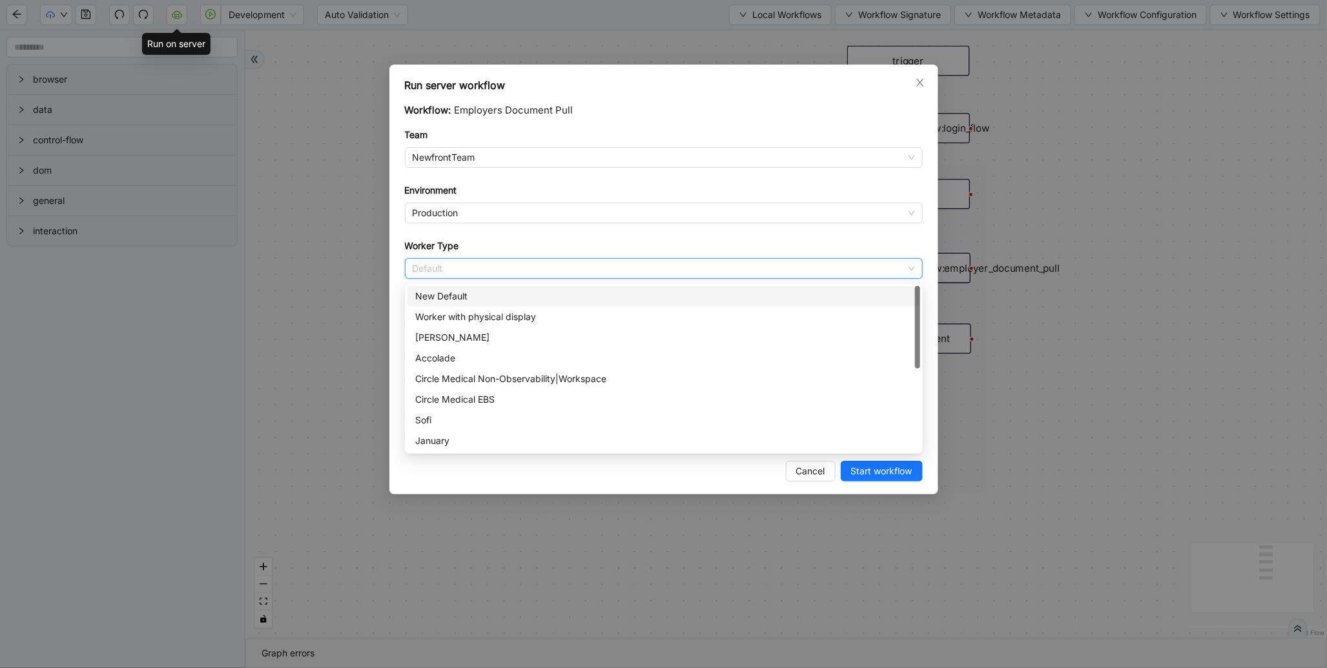
click at [486, 293] on div "New Default" at bounding box center [663, 296] width 497 height 14
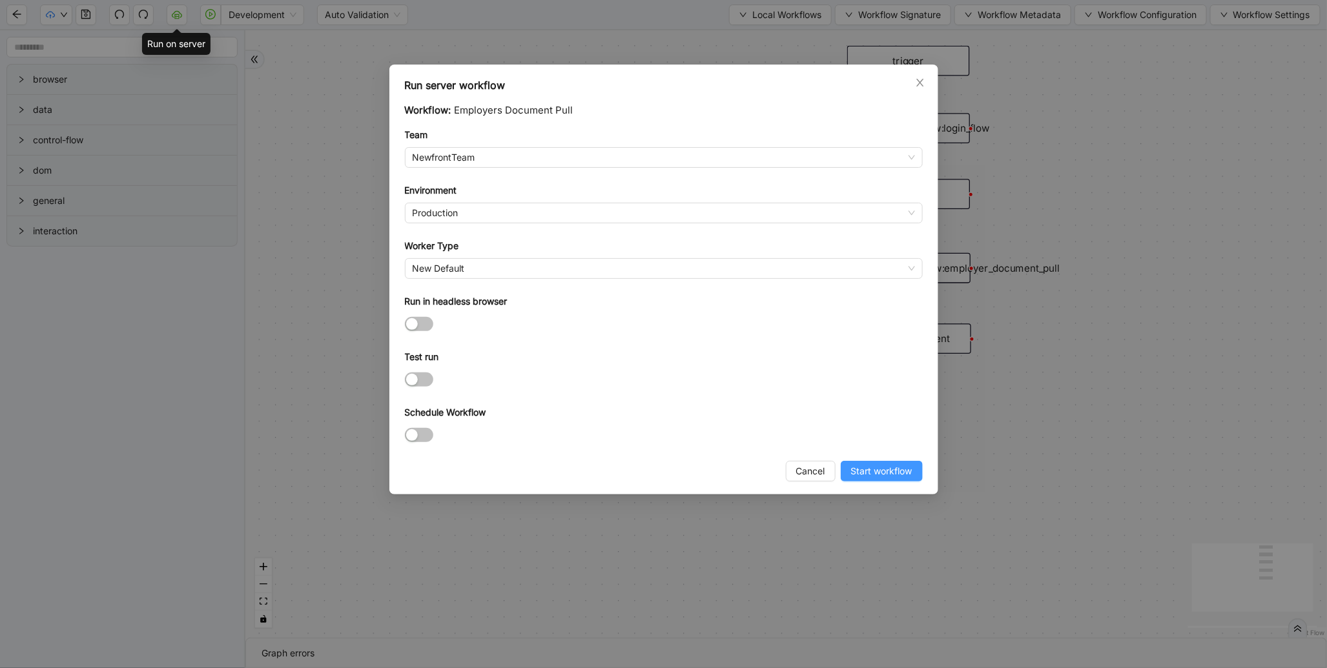
click at [889, 475] on span "Start workflow" at bounding box center [881, 471] width 61 height 14
